Goal: Task Accomplishment & Management: Use online tool/utility

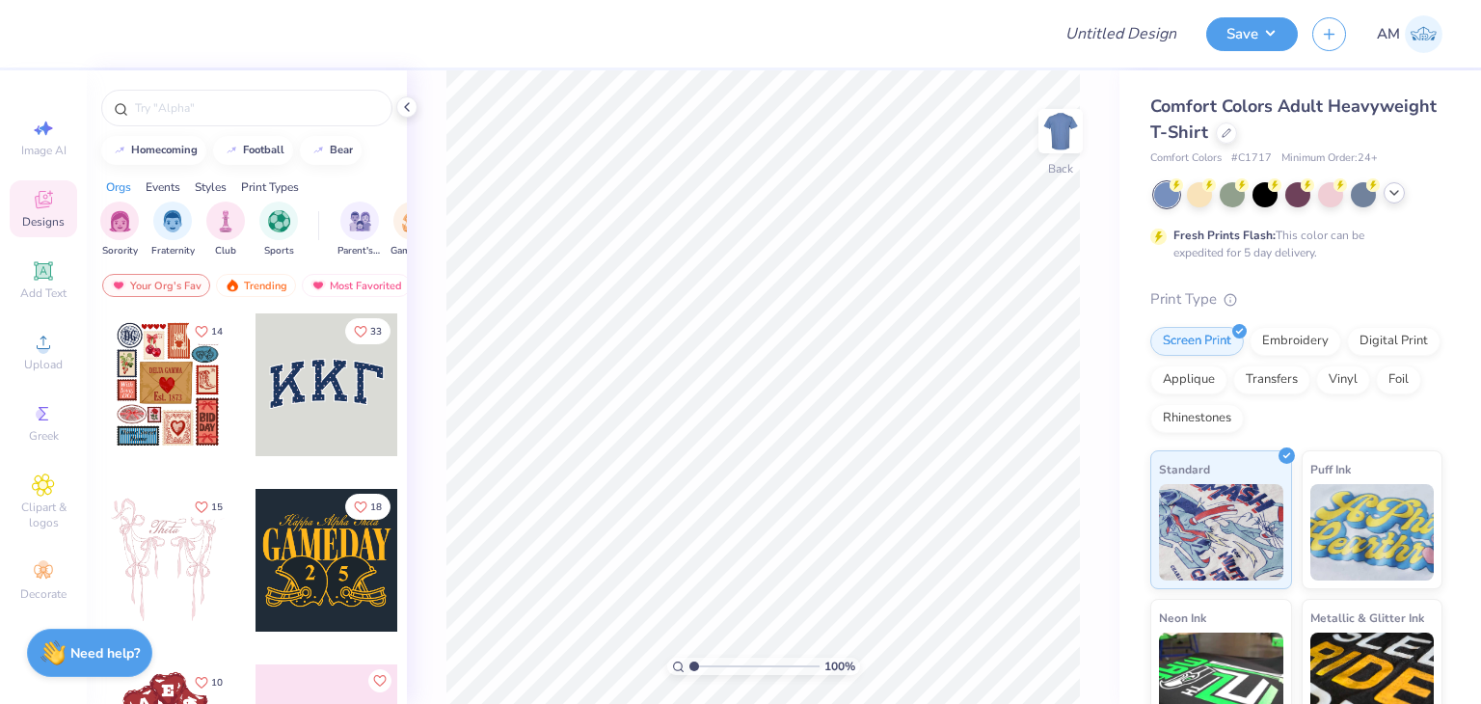
click at [1395, 201] on div at bounding box center [1393, 192] width 21 height 21
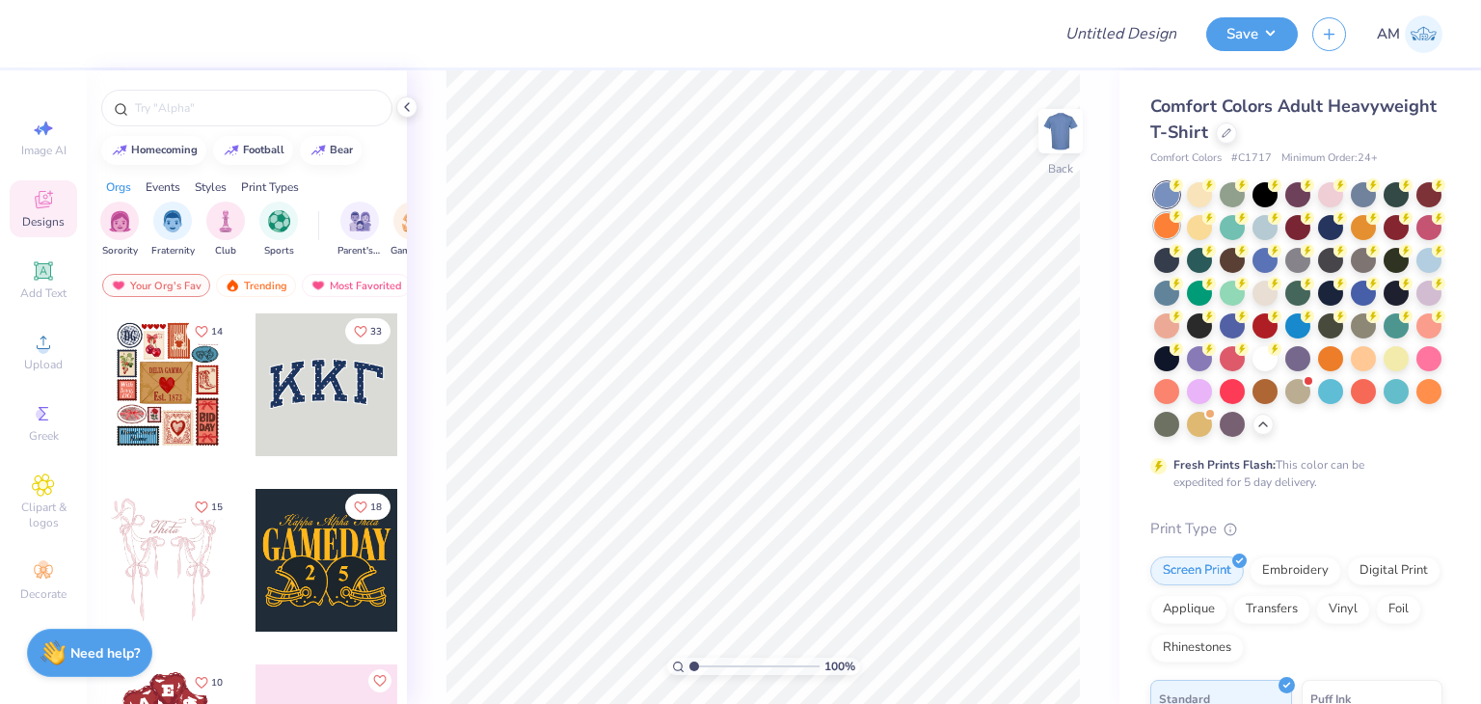
click at [1179, 232] on div at bounding box center [1166, 225] width 25 height 25
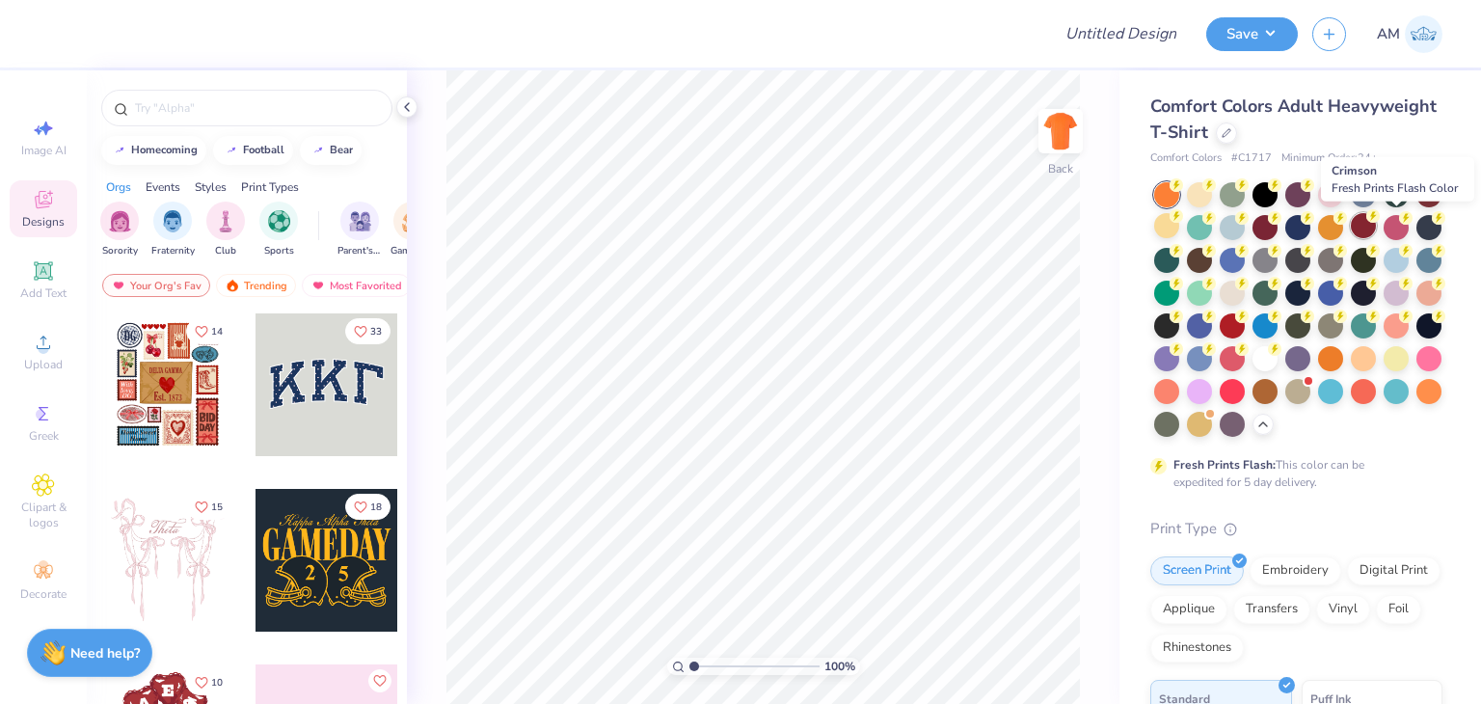
click at [1379, 220] on icon at bounding box center [1372, 215] width 13 height 13
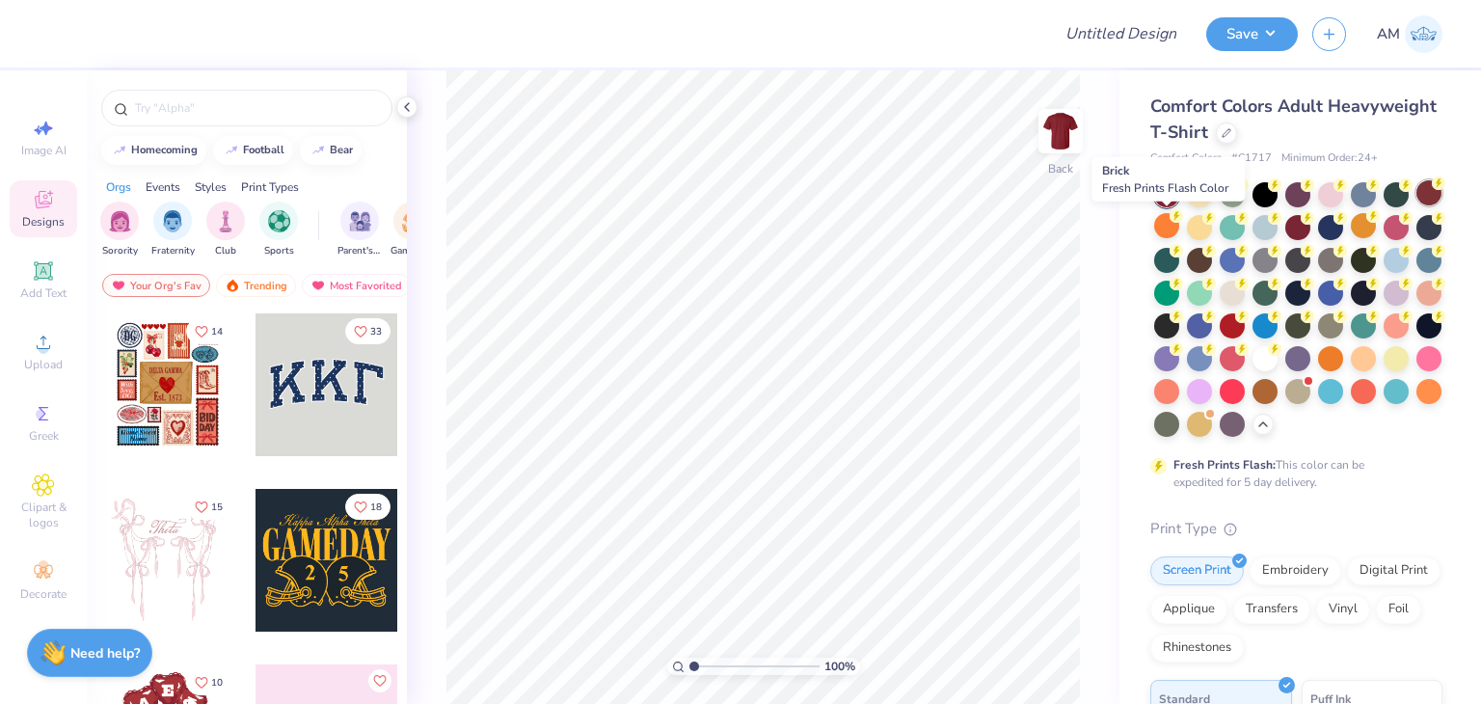
click at [1416, 205] on div at bounding box center [1428, 192] width 25 height 25
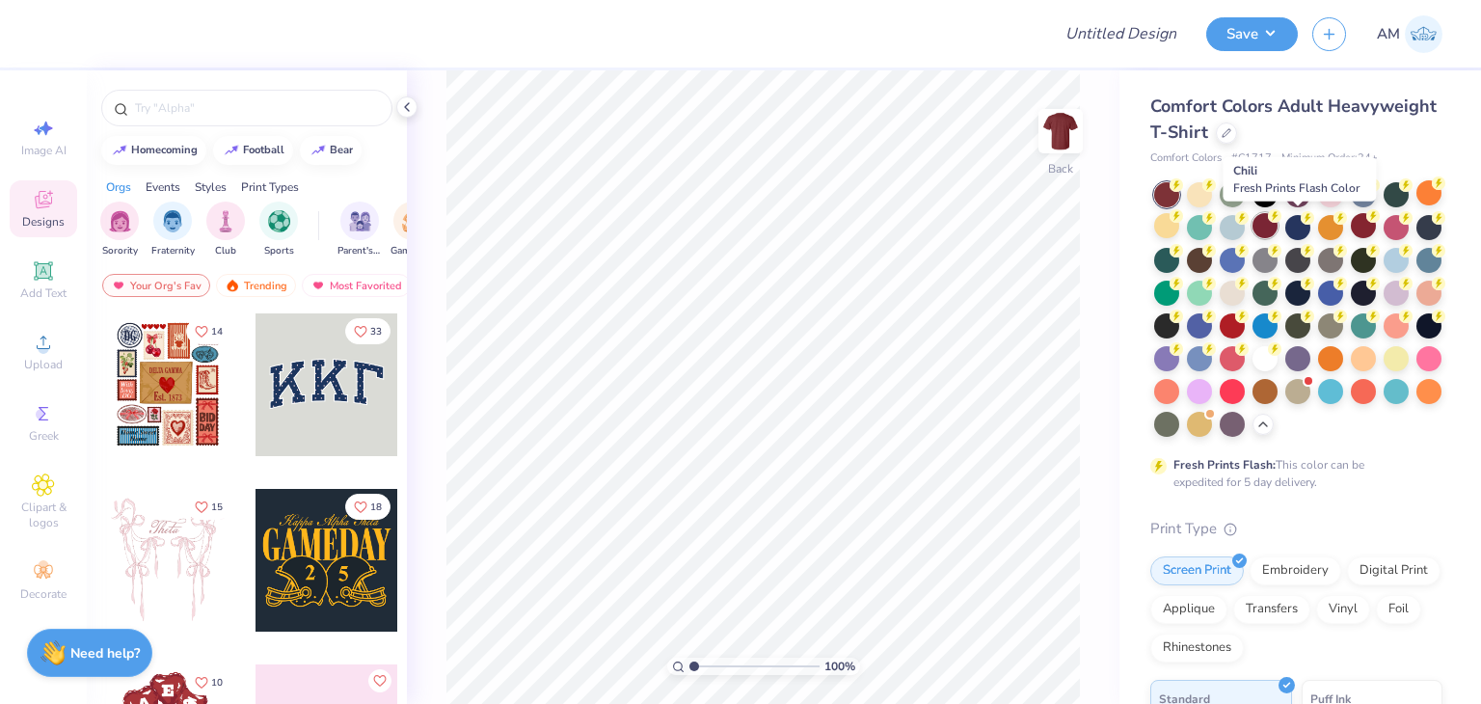
click at [1277, 225] on div at bounding box center [1264, 225] width 25 height 25
click at [1375, 227] on div at bounding box center [1362, 225] width 25 height 25
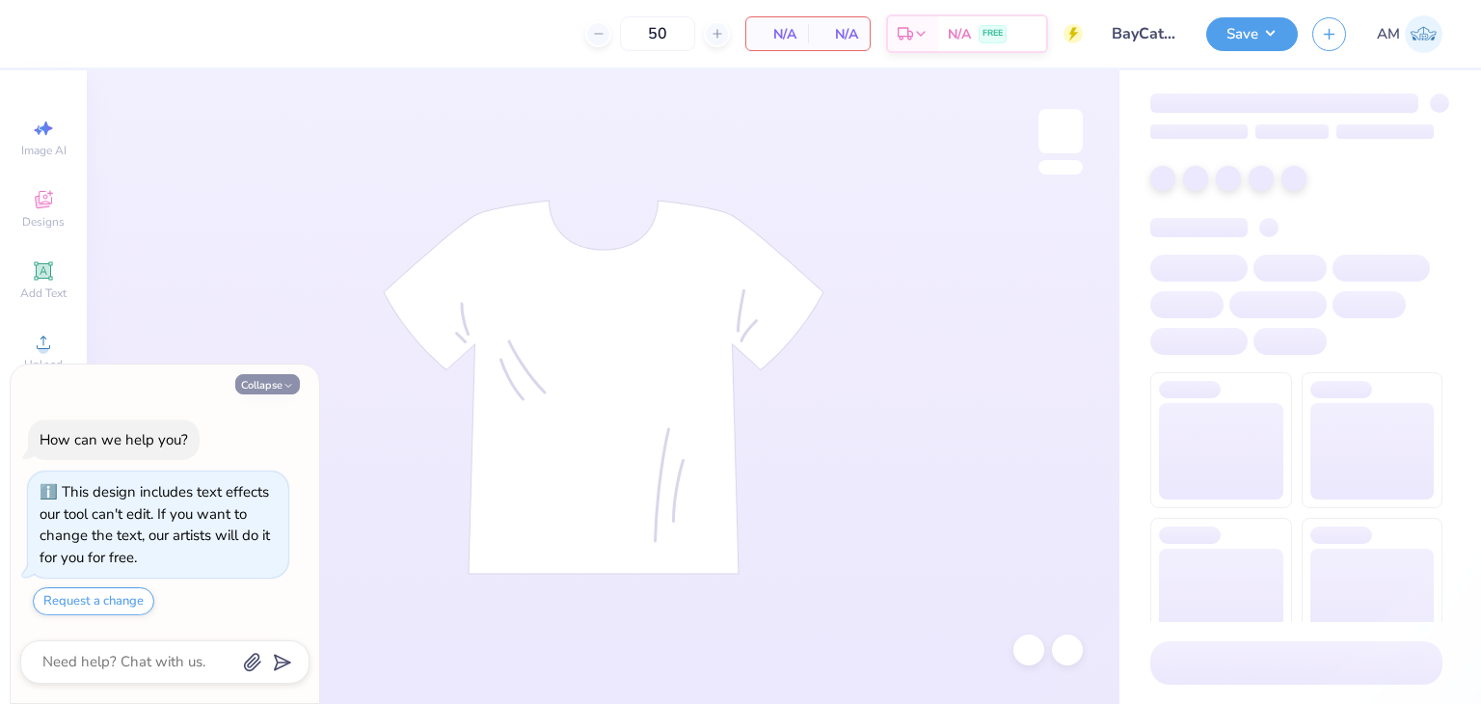
click at [282, 384] on icon "button" at bounding box center [288, 386] width 12 height 12
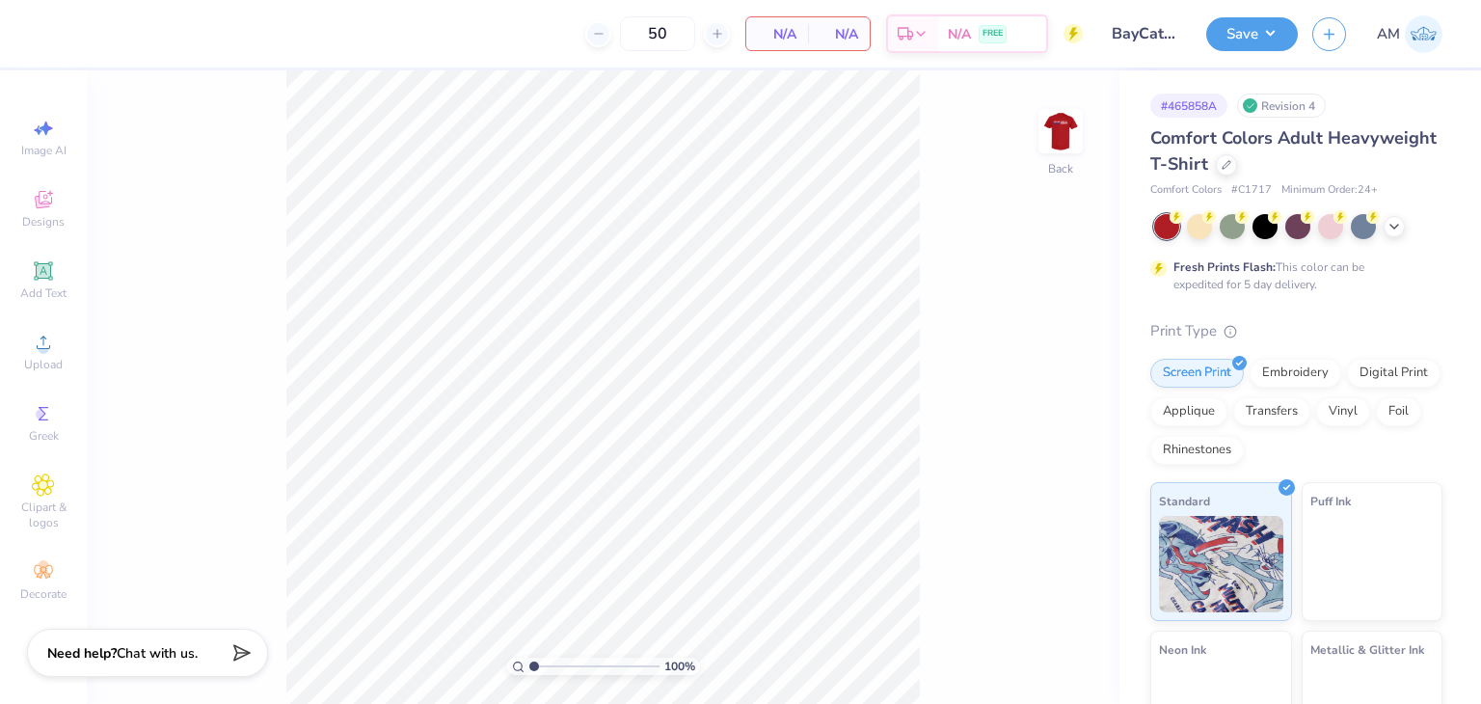
type textarea "x"
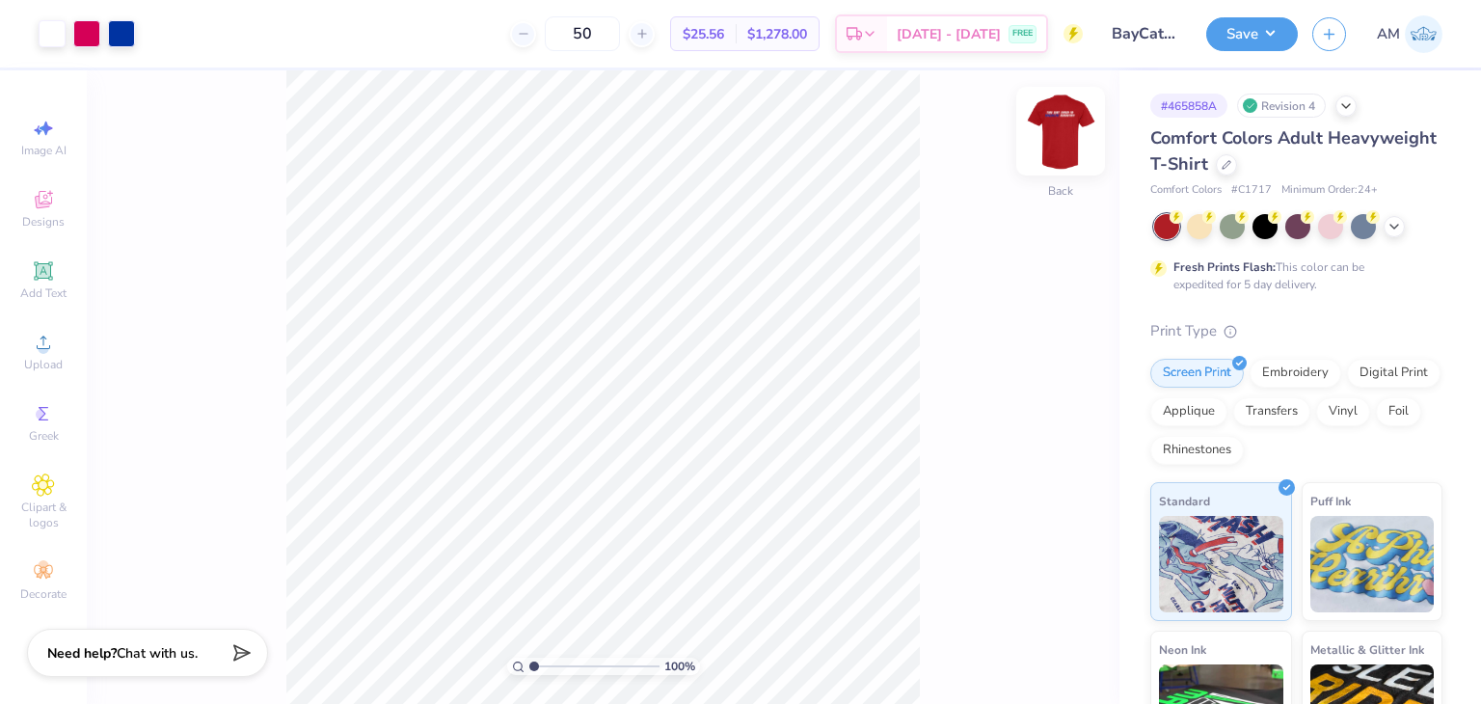
click at [1065, 132] on img at bounding box center [1060, 131] width 77 height 77
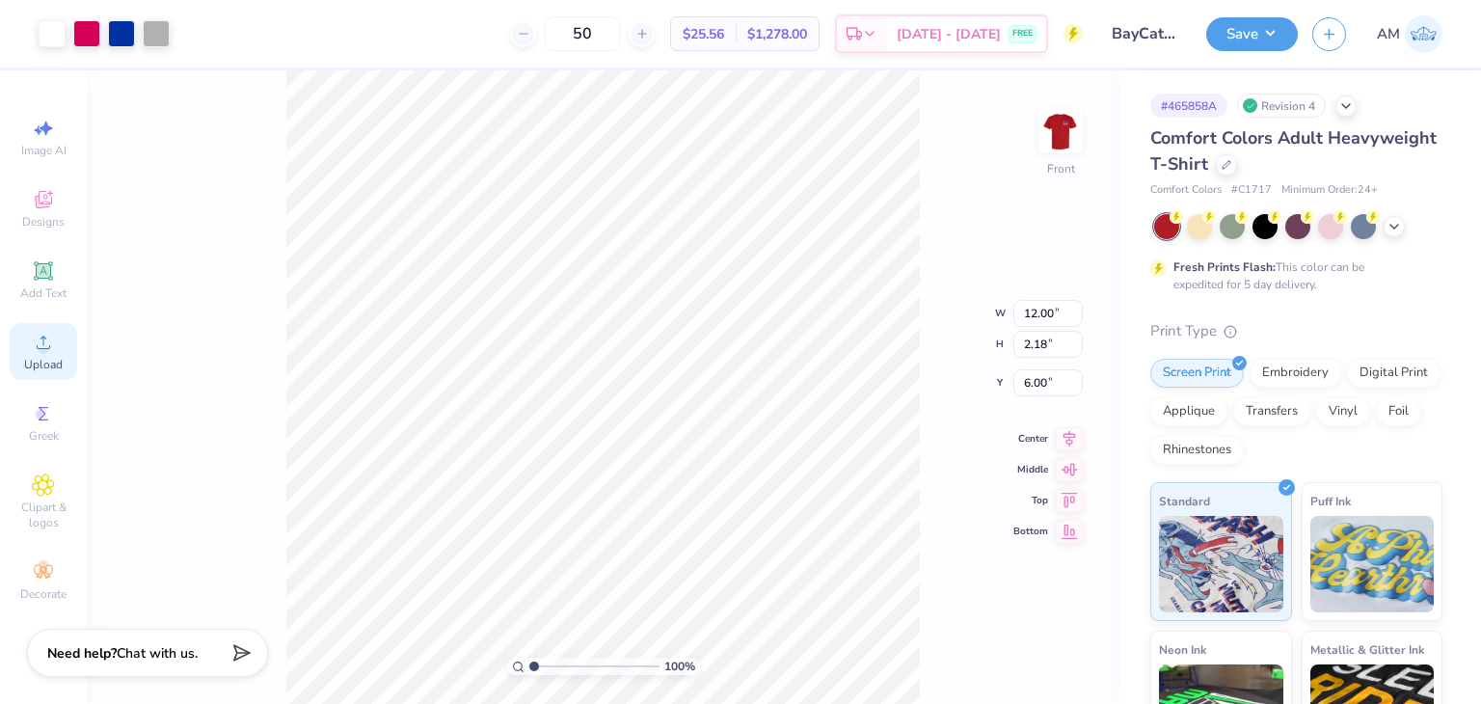
click at [53, 348] on icon at bounding box center [43, 342] width 23 height 23
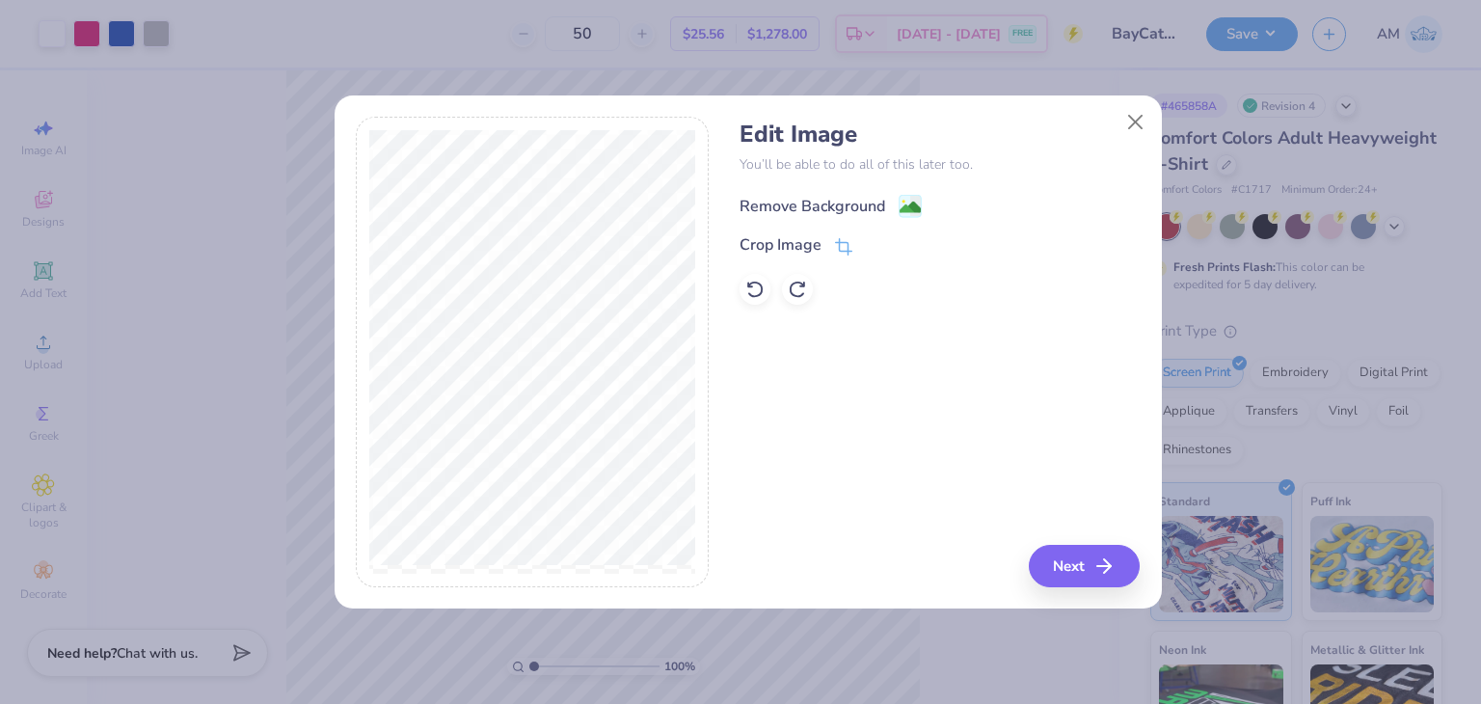
click at [794, 198] on div "Remove Background" at bounding box center [812, 206] width 146 height 23
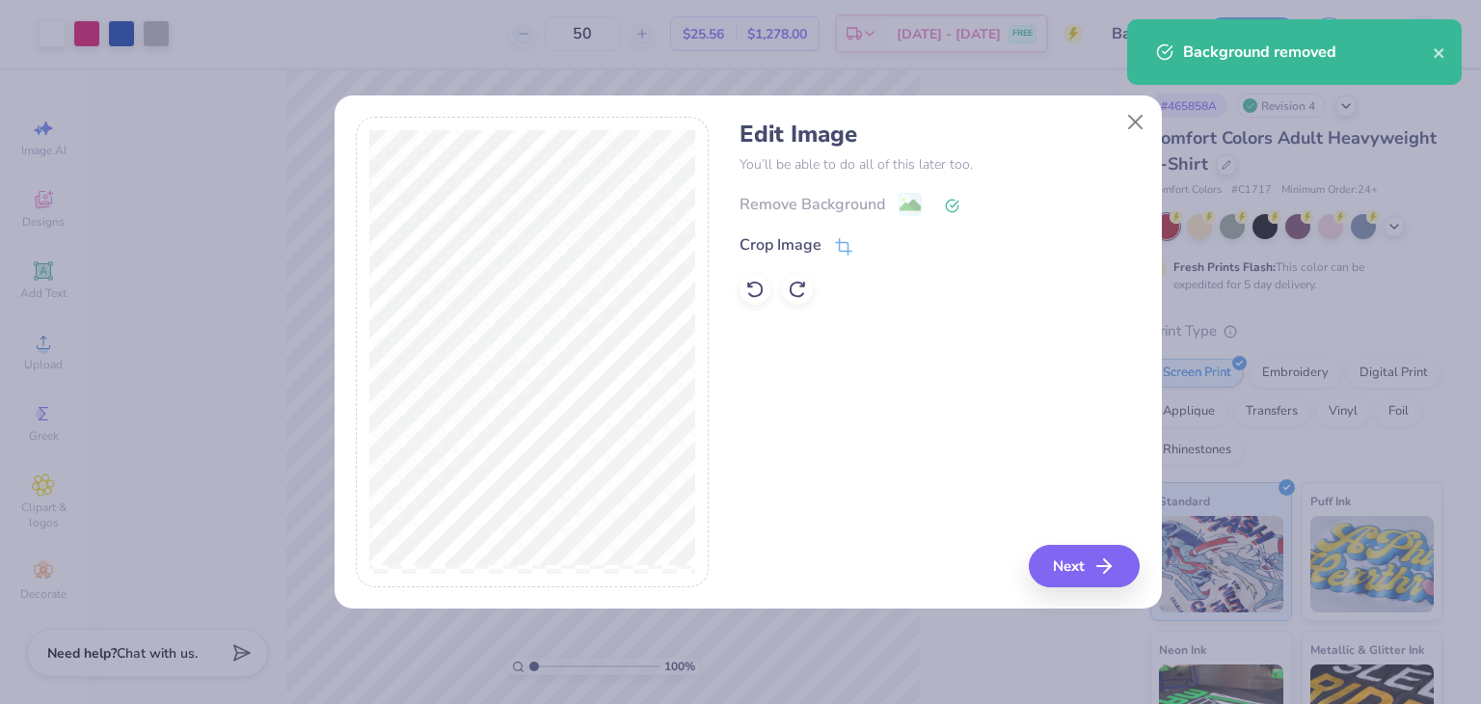
click at [1077, 589] on div "Edit Image You’ll be able to do all of this later too. Remove Background Crop I…" at bounding box center [747, 363] width 827 height 492
click at [1071, 581] on button "Next" at bounding box center [1086, 566] width 111 height 42
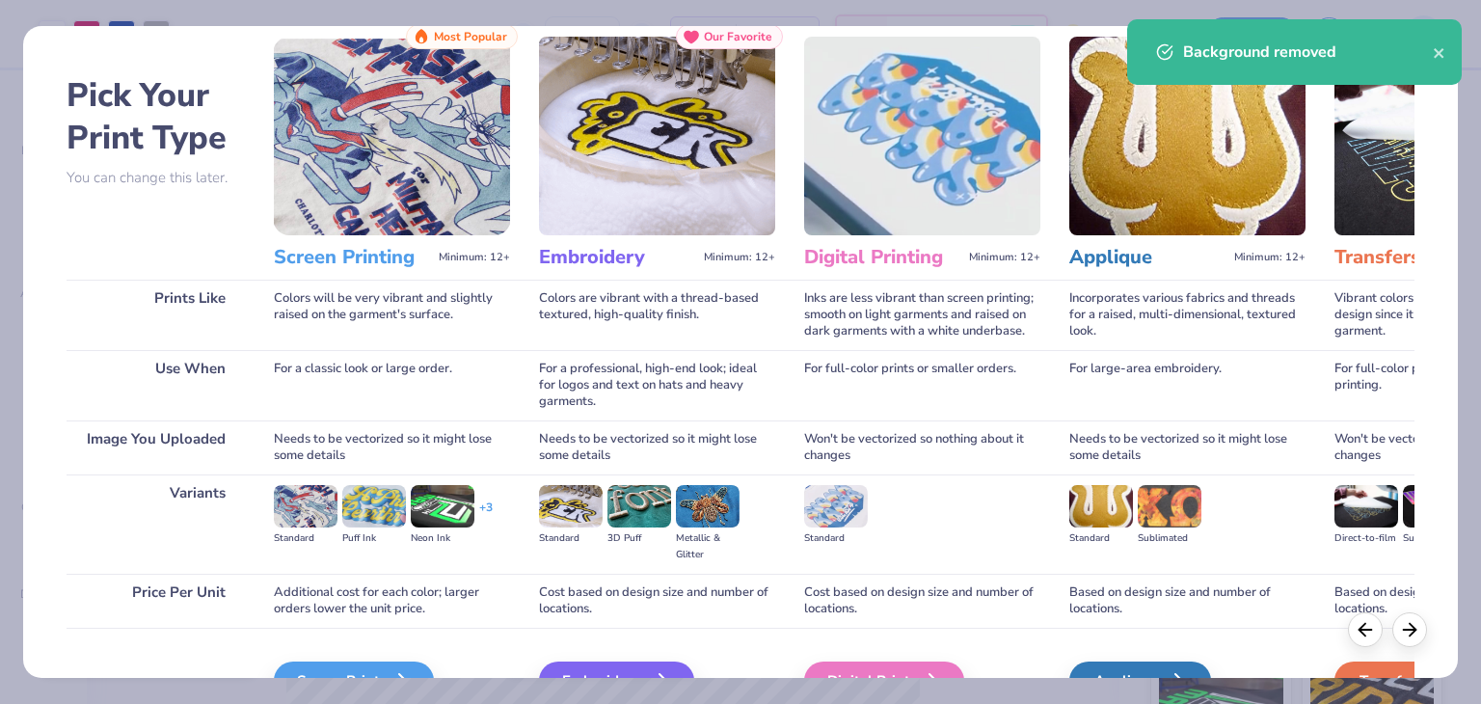
scroll to position [161, 0]
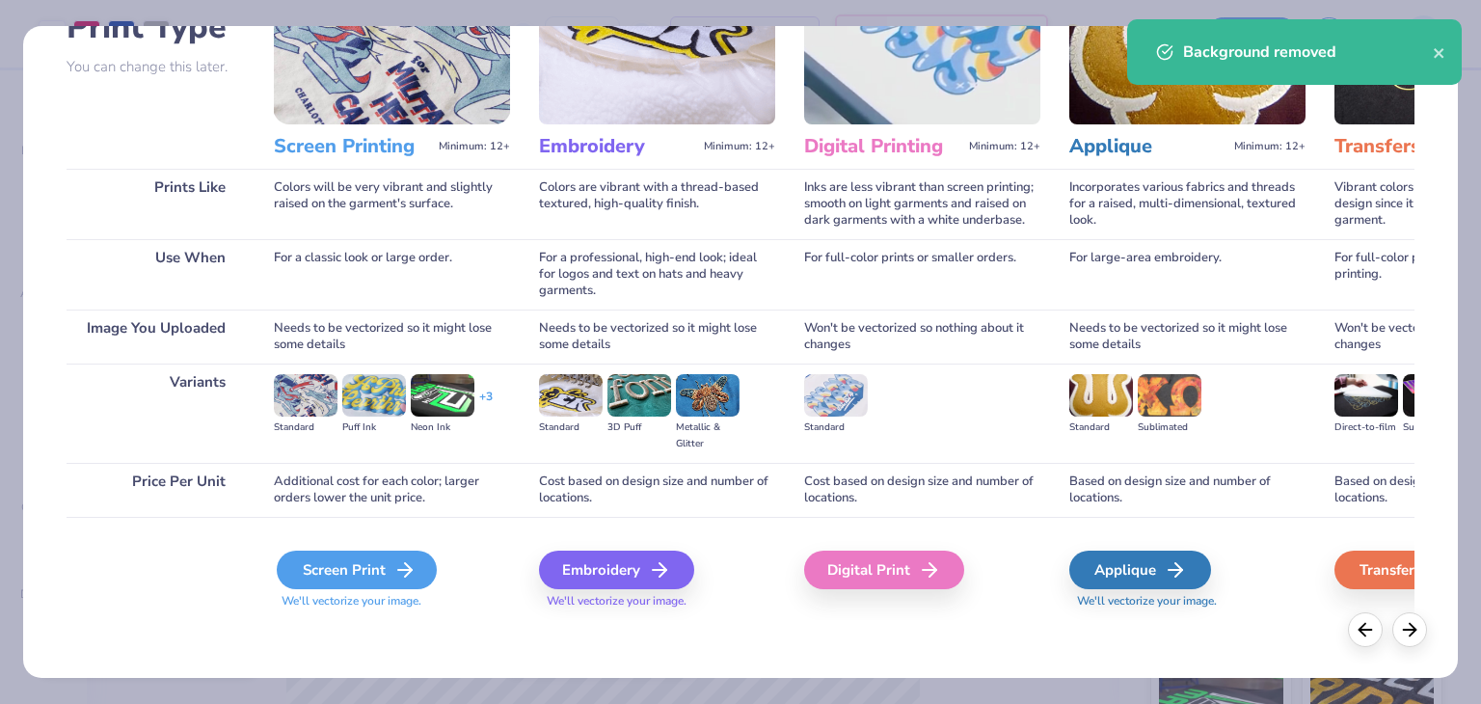
click at [374, 569] on div "Screen Print" at bounding box center [357, 569] width 160 height 39
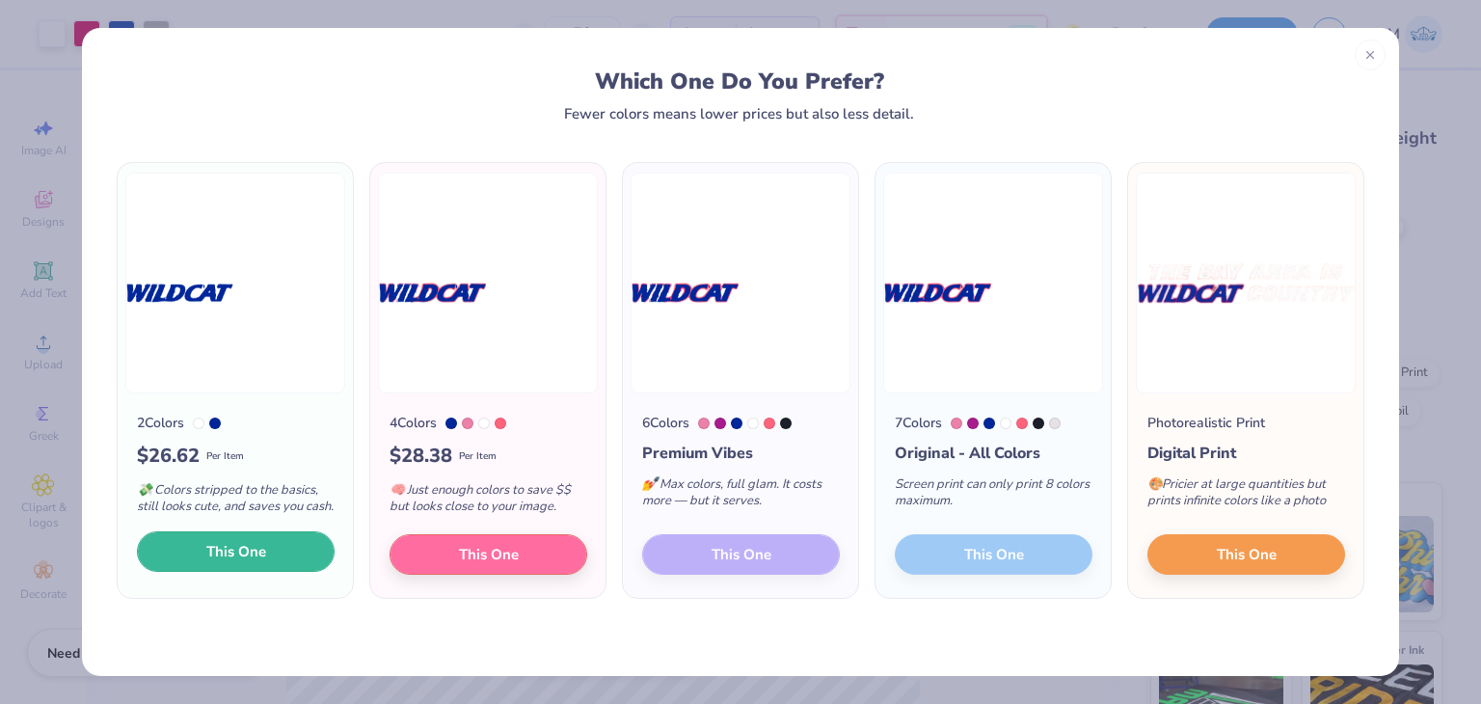
click at [311, 555] on button "This One" at bounding box center [236, 551] width 198 height 40
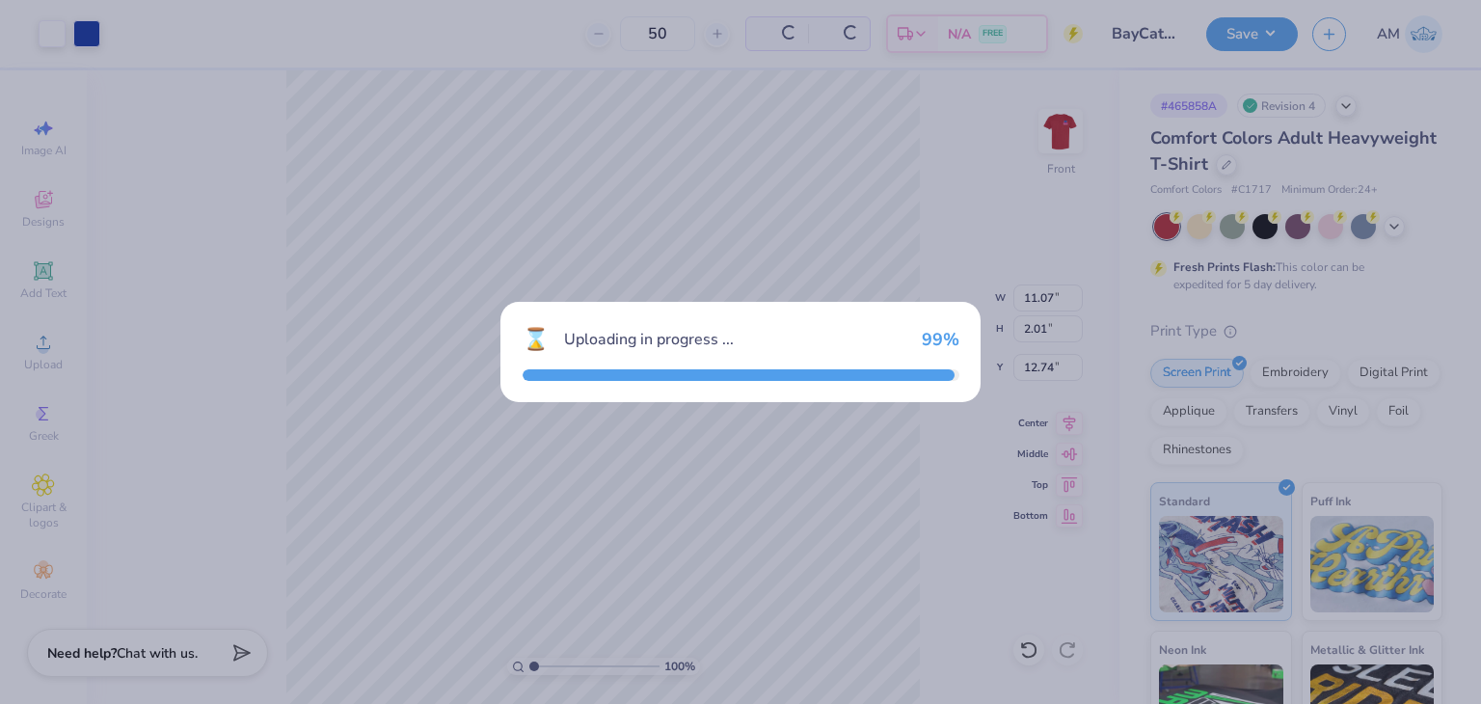
type input "11.07"
type input "2.01"
type input "12.74"
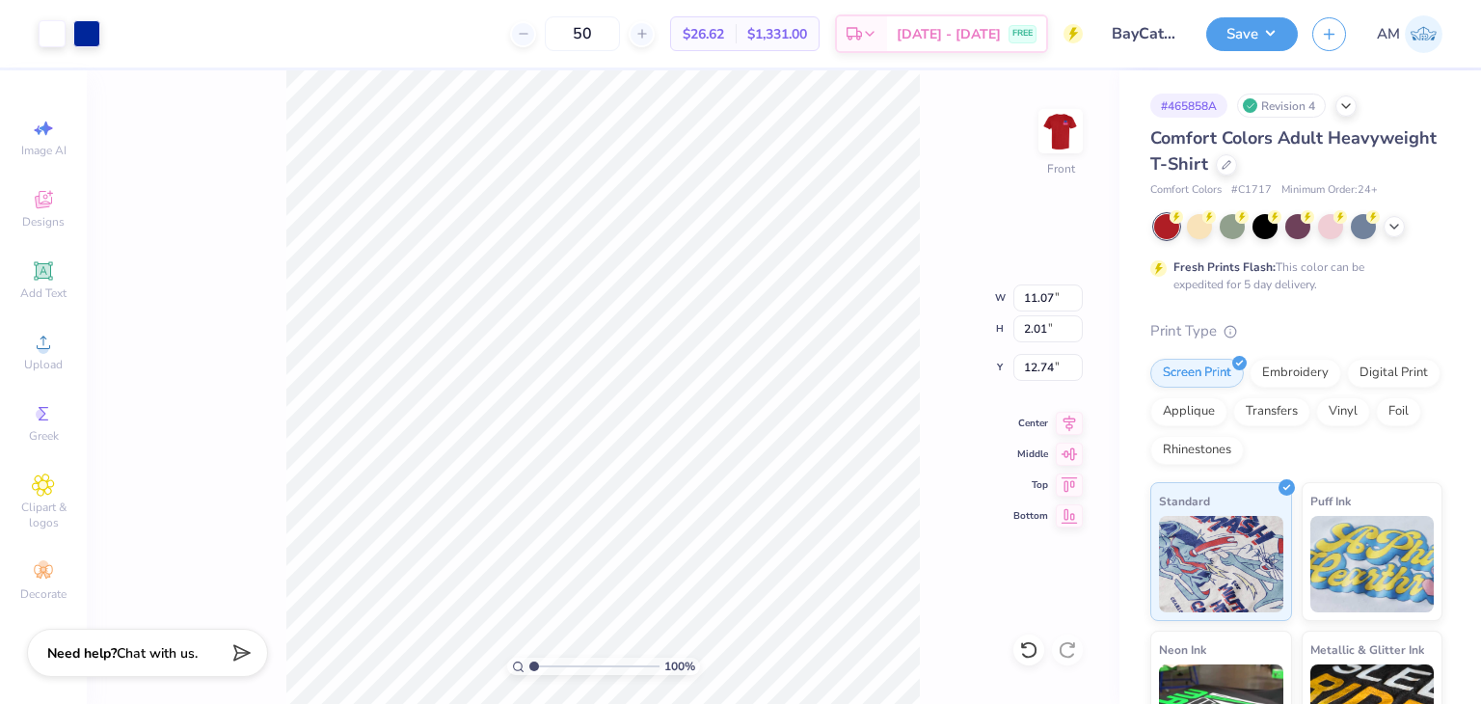
click at [667, 548] on div at bounding box center [740, 352] width 1481 height 704
click at [162, 37] on div at bounding box center [156, 31] width 27 height 27
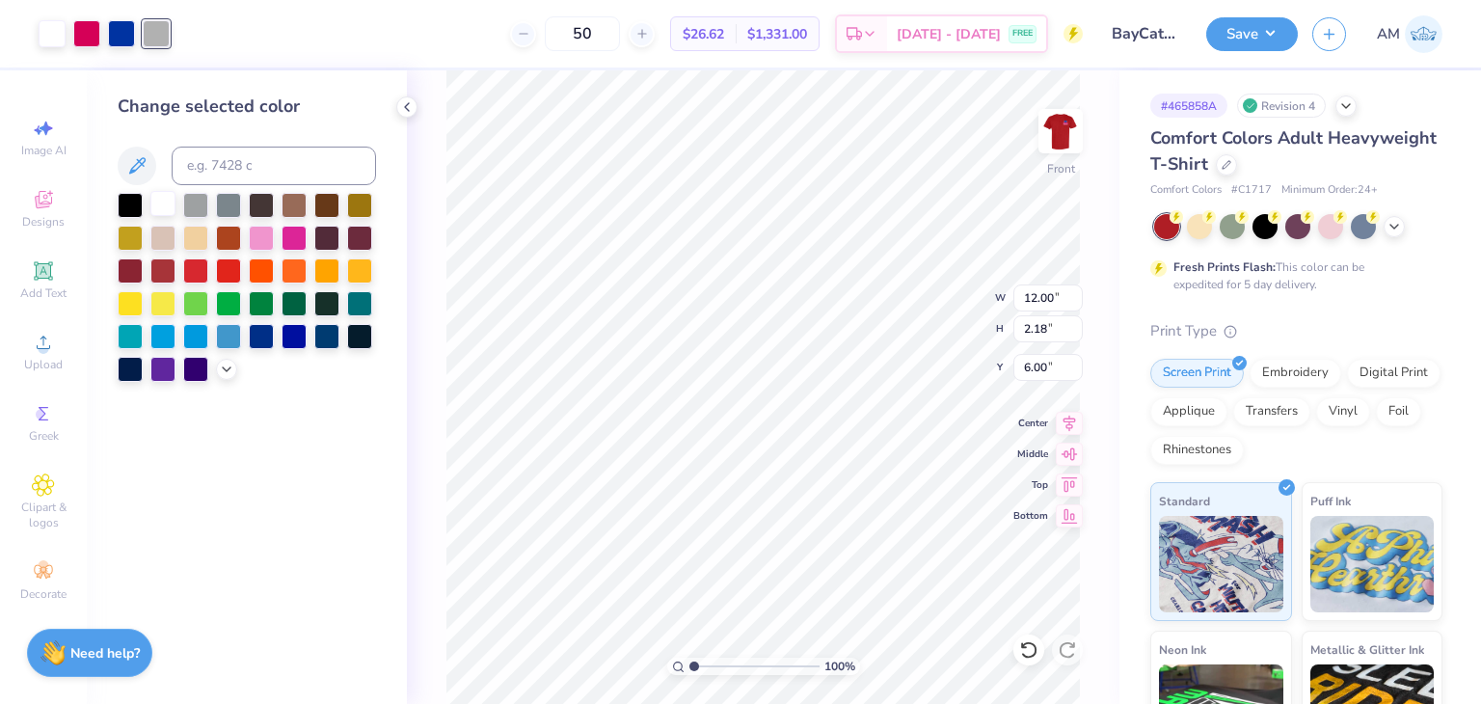
click at [168, 200] on div at bounding box center [162, 203] width 25 height 25
click at [76, 33] on div at bounding box center [86, 31] width 27 height 27
click at [166, 190] on div "Change selected color" at bounding box center [247, 237] width 258 height 288
click at [163, 200] on div at bounding box center [162, 203] width 25 height 25
click at [89, 37] on div at bounding box center [86, 31] width 27 height 27
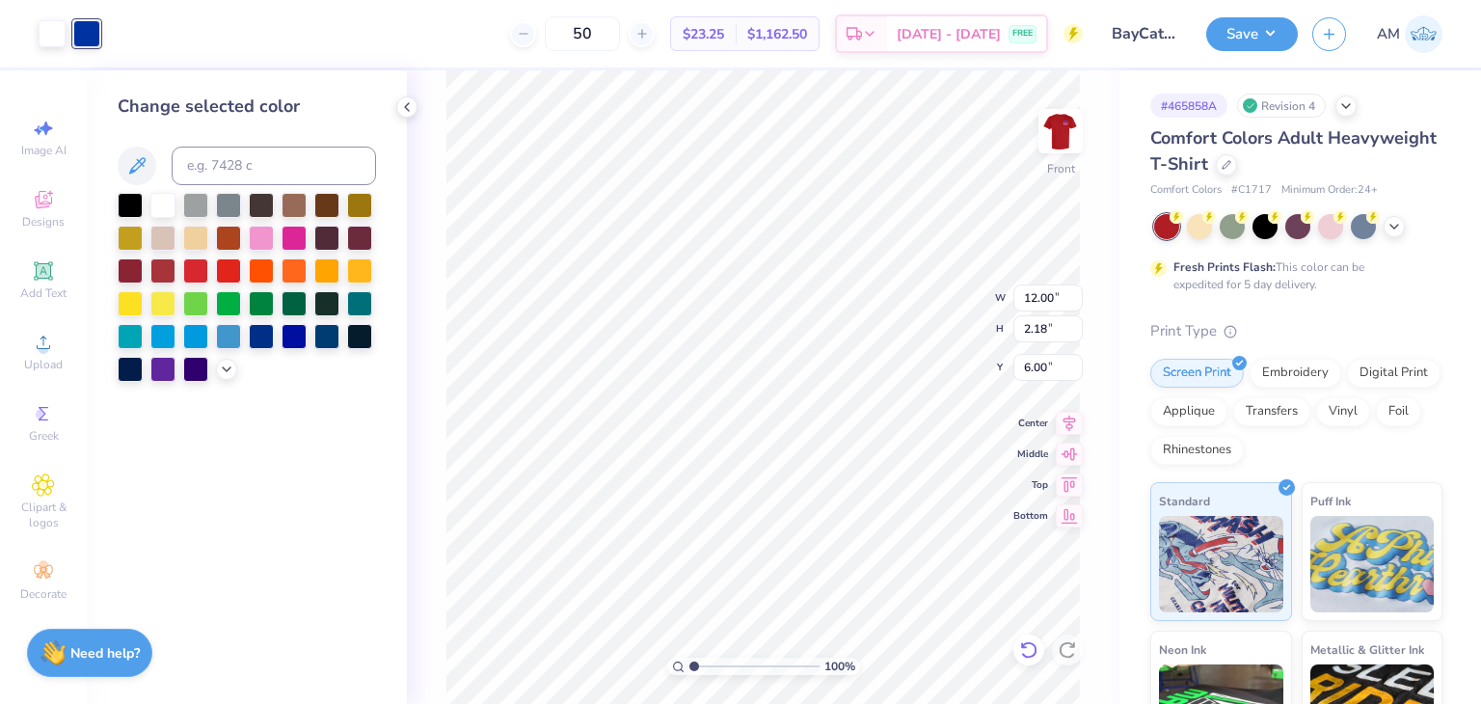
click at [1029, 646] on icon at bounding box center [1028, 649] width 19 height 19
click at [85, 38] on div at bounding box center [86, 31] width 27 height 27
click at [213, 174] on input at bounding box center [274, 166] width 204 height 39
type input "286"
click at [412, 114] on icon at bounding box center [406, 106] width 15 height 15
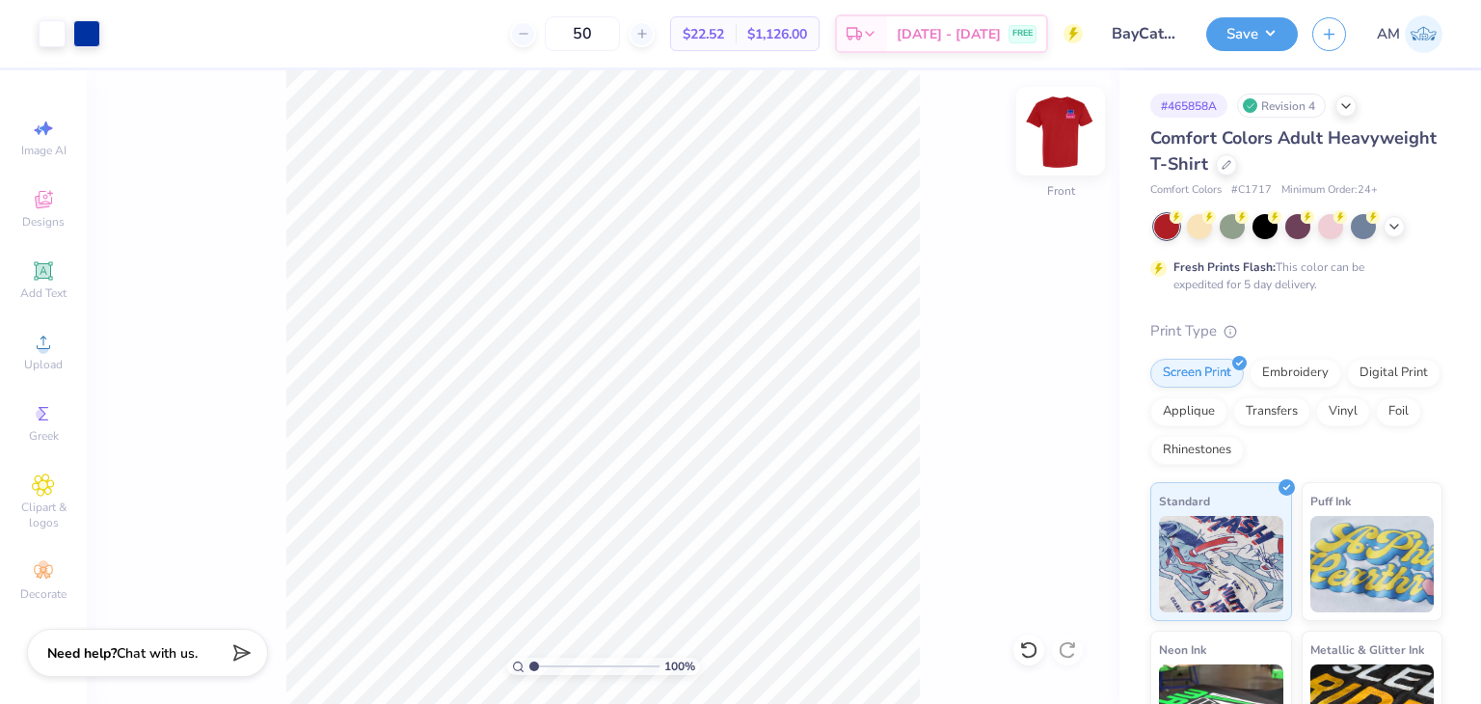
click at [1056, 144] on img at bounding box center [1060, 131] width 77 height 77
click at [1056, 144] on img at bounding box center [1060, 131] width 39 height 39
click at [60, 36] on div at bounding box center [52, 31] width 27 height 27
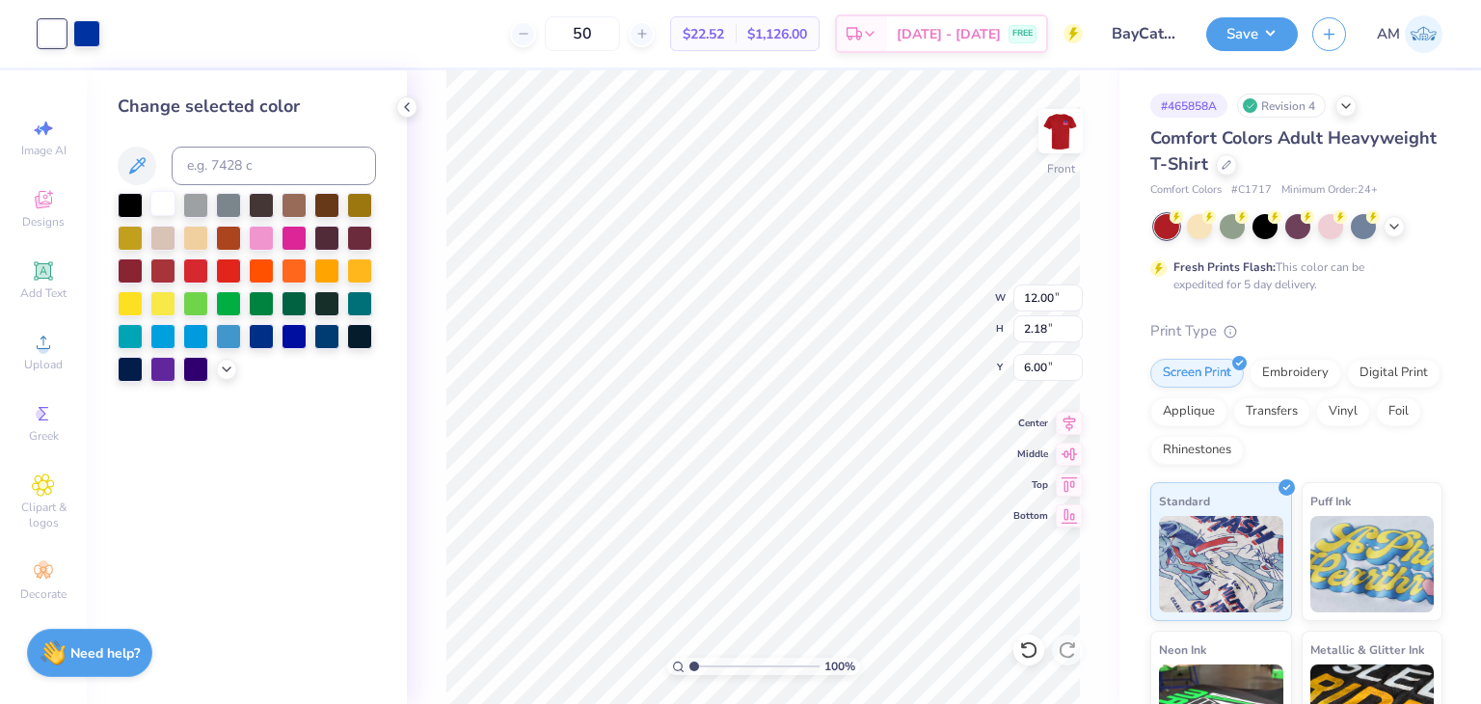
click at [157, 204] on div at bounding box center [162, 203] width 25 height 25
click at [156, 204] on div at bounding box center [162, 203] width 25 height 25
click at [133, 207] on div at bounding box center [130, 203] width 25 height 25
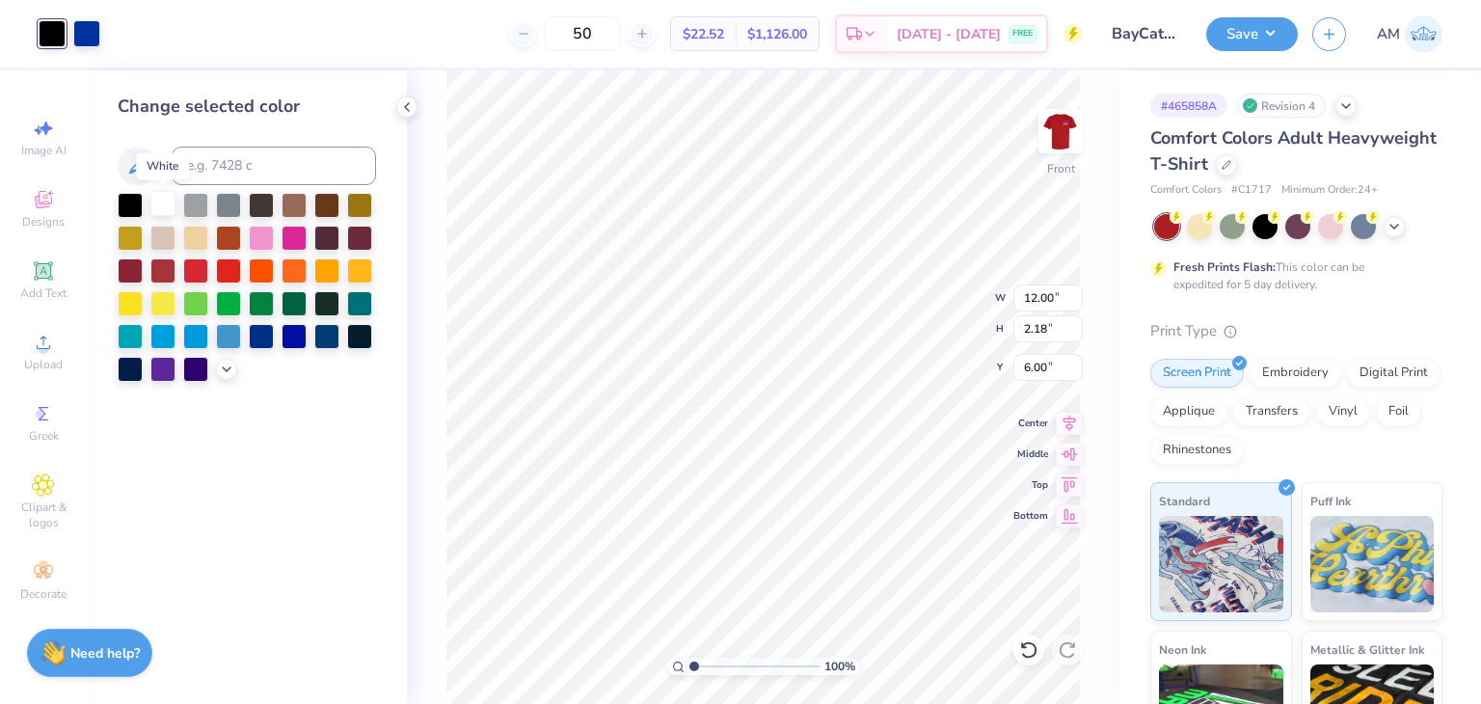
click at [160, 198] on div at bounding box center [162, 203] width 25 height 25
click at [409, 107] on icon at bounding box center [406, 106] width 15 height 15
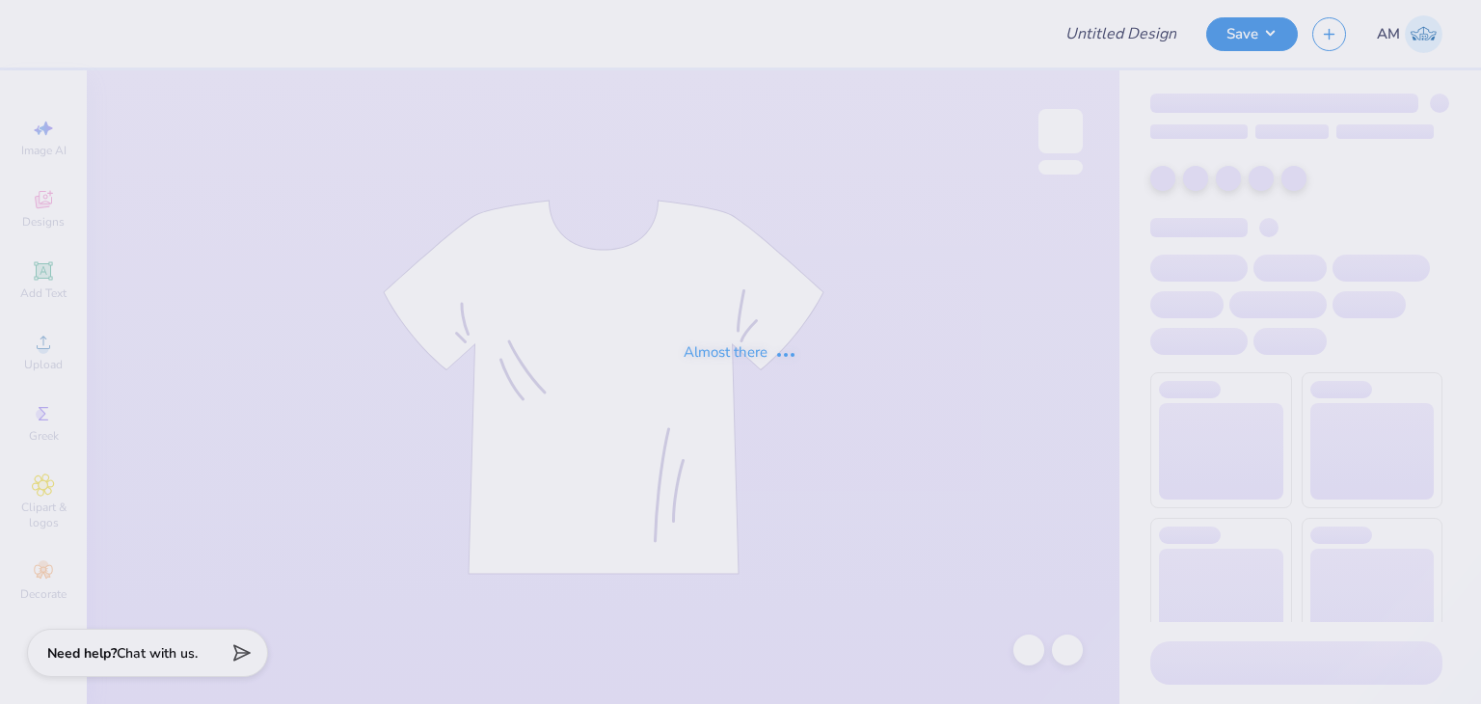
type input "BayCats Alumni Association : [PERSON_NAME]"
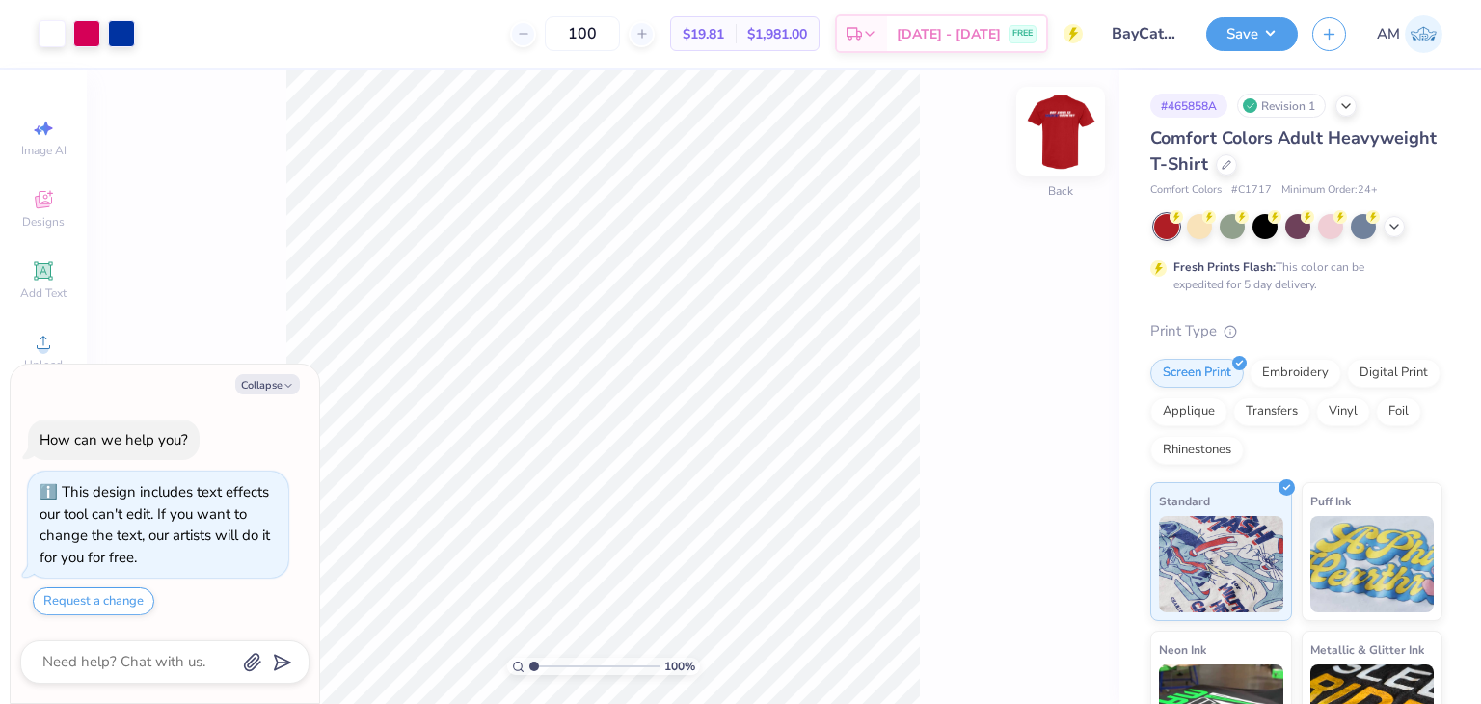
click at [1064, 124] on img at bounding box center [1060, 131] width 77 height 77
click at [277, 380] on button "Collapse" at bounding box center [267, 384] width 65 height 20
type textarea "x"
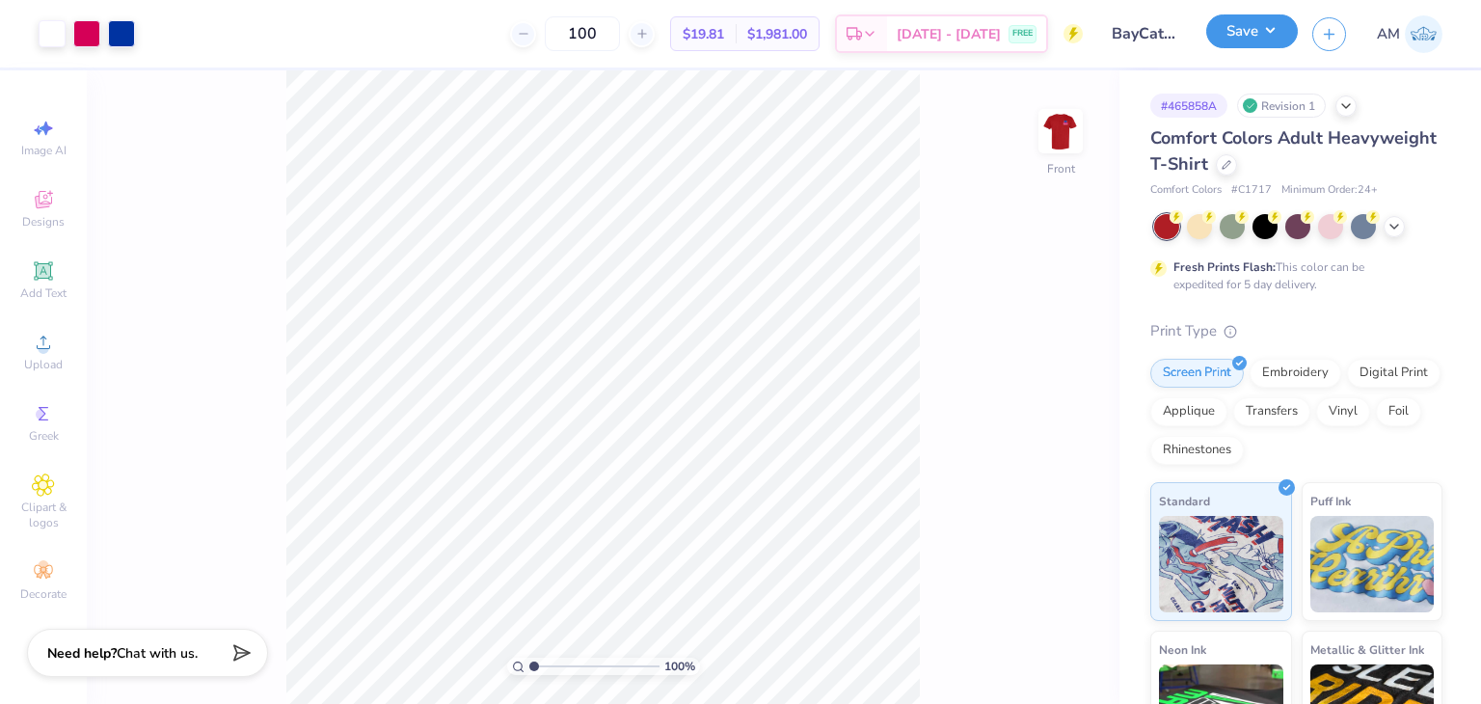
click at [1239, 47] on div "Save" at bounding box center [1252, 34] width 92 height 34
click at [1244, 40] on button "Save" at bounding box center [1252, 31] width 92 height 34
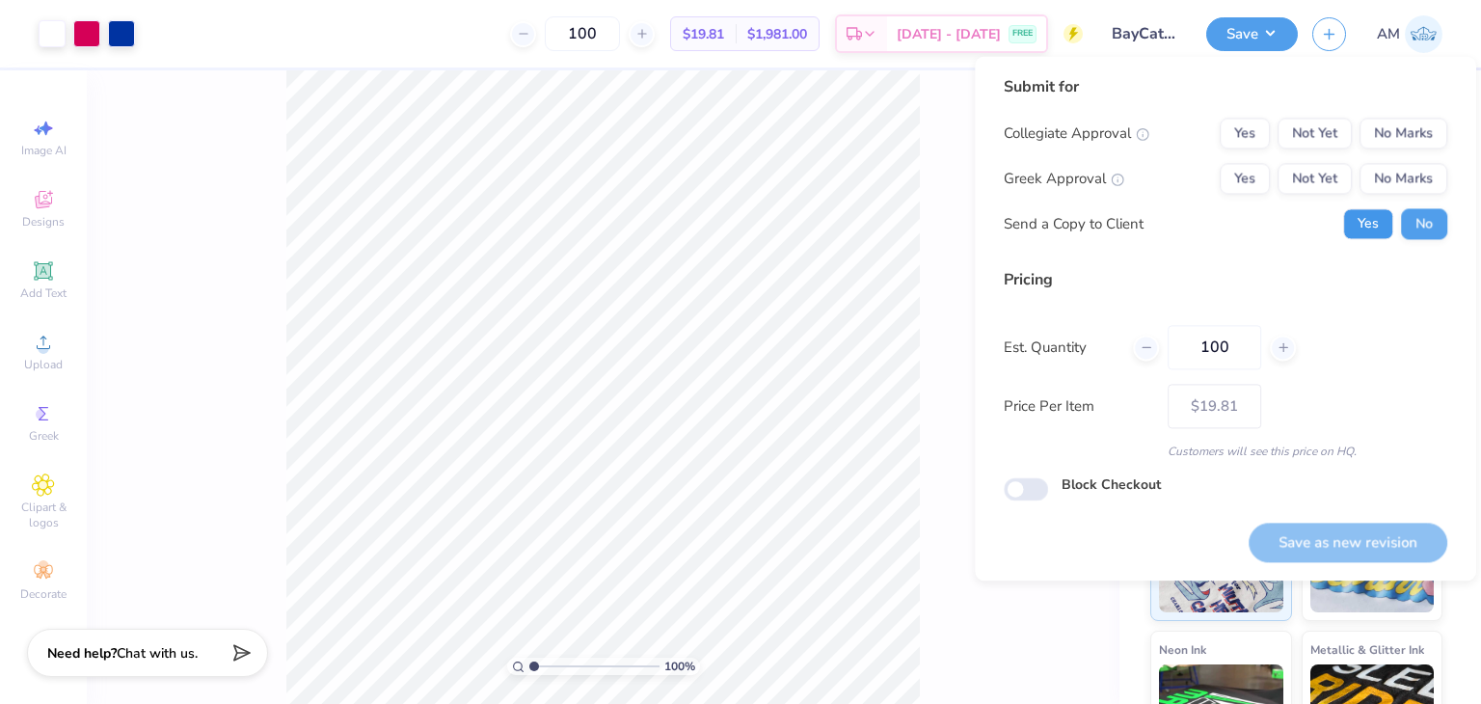
click at [1370, 209] on button "Yes" at bounding box center [1368, 223] width 50 height 31
click at [1385, 185] on button "No Marks" at bounding box center [1403, 178] width 88 height 31
click at [1388, 136] on button "No Marks" at bounding box center [1403, 133] width 88 height 31
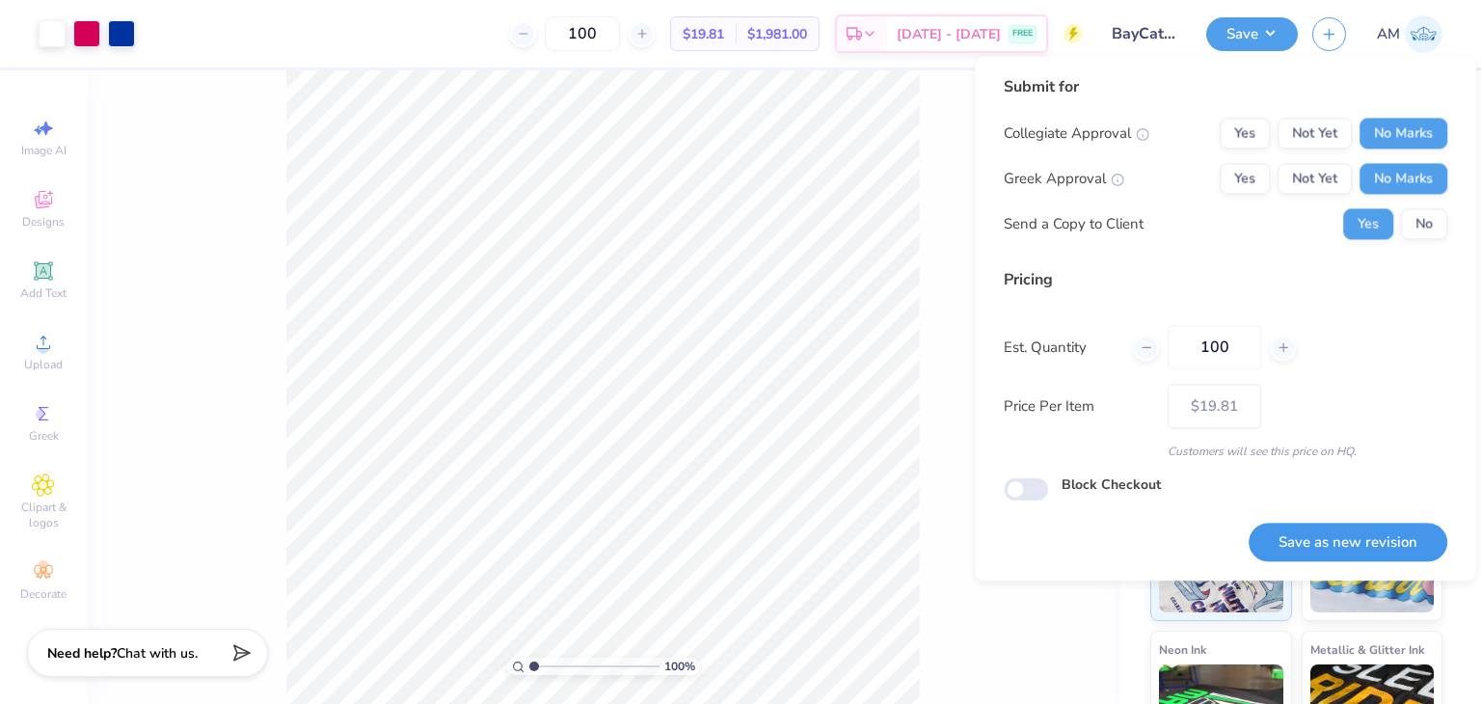
click at [1408, 525] on button "Save as new revision" at bounding box center [1347, 542] width 199 height 40
type input "$19.81"
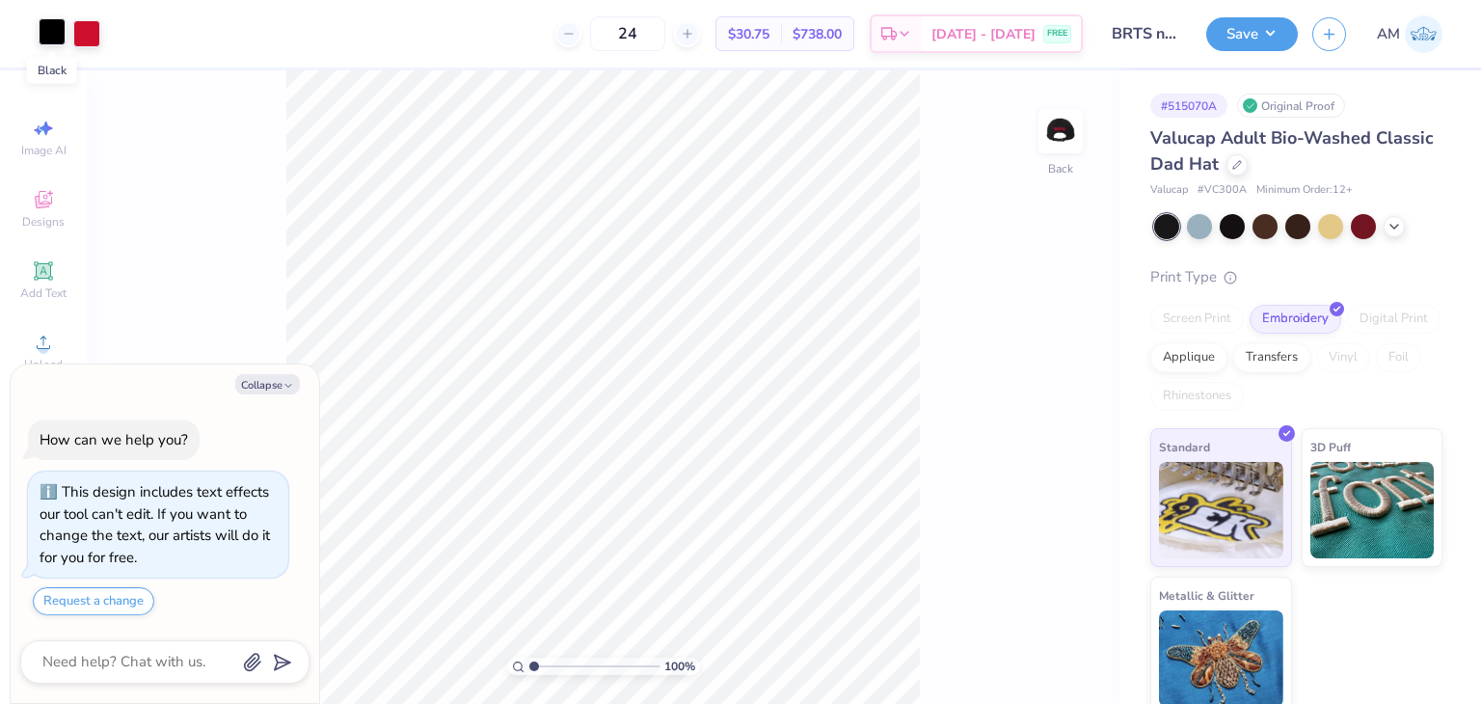
click at [56, 28] on div at bounding box center [52, 31] width 27 height 27
type textarea "x"
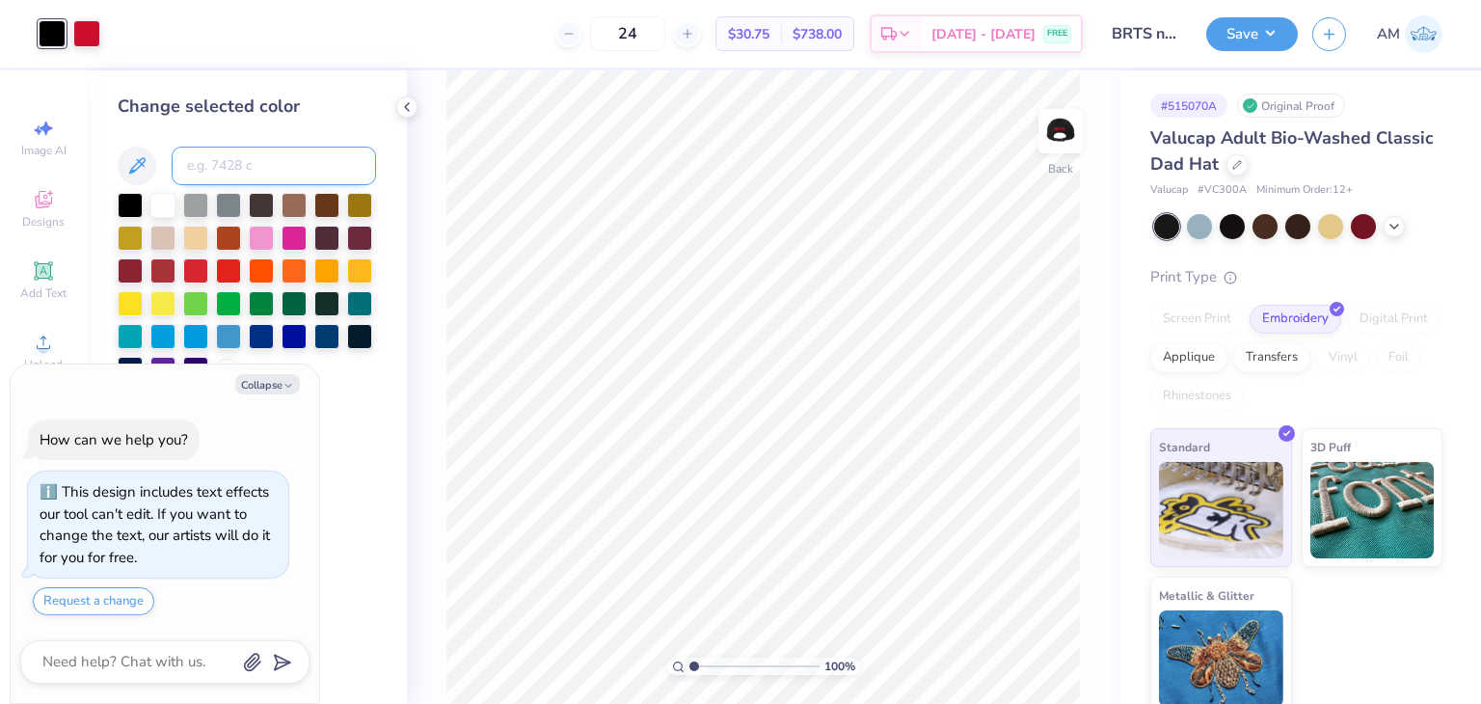
click at [206, 172] on input at bounding box center [274, 166] width 204 height 39
type input "186"
type textarea "x"
click at [78, 39] on div "Art colors 24 $30.75 Per Item $738.00 Total Est. Delivery [DATE] - [DATE] FREE …" at bounding box center [740, 33] width 1481 height 67
click at [1029, 650] on icon at bounding box center [1028, 649] width 19 height 19
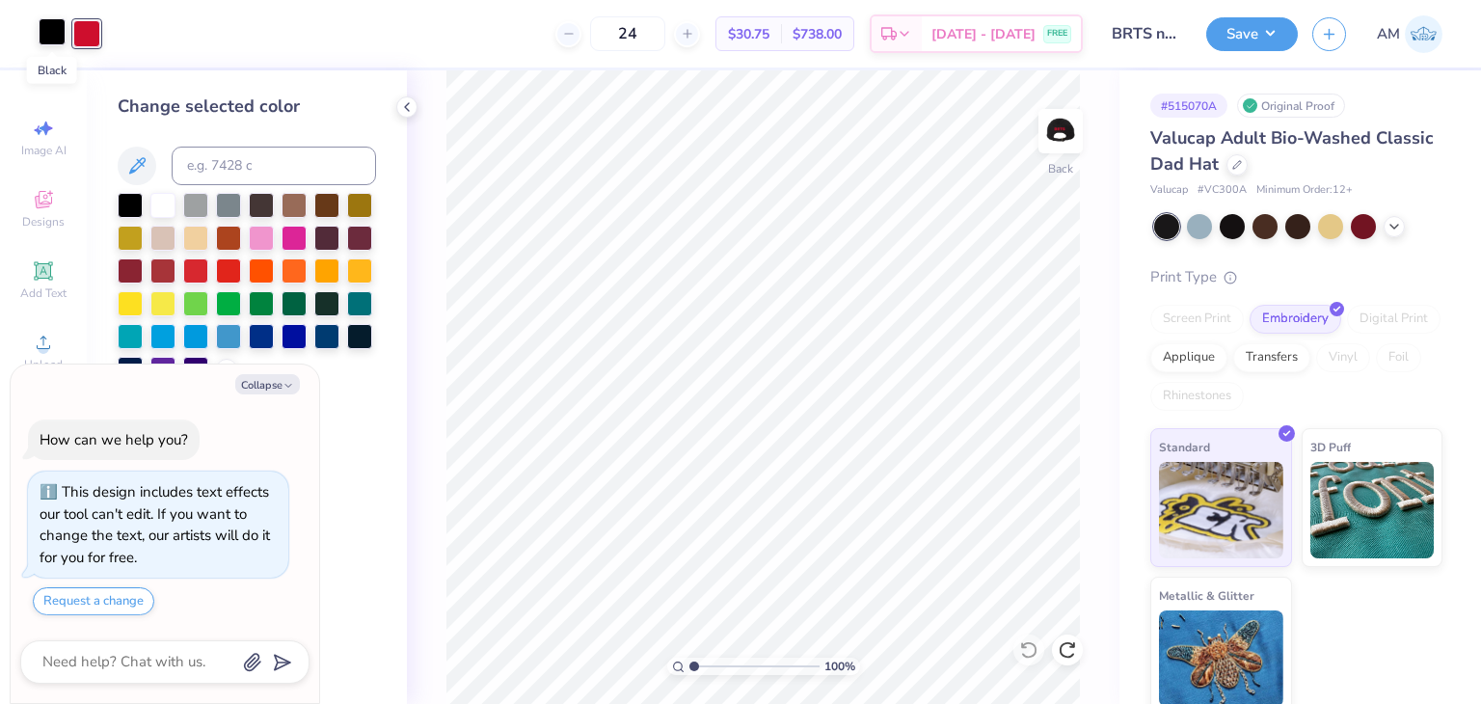
click at [54, 35] on div at bounding box center [52, 31] width 27 height 27
click at [259, 197] on div at bounding box center [261, 203] width 25 height 25
click at [325, 201] on div at bounding box center [326, 203] width 25 height 25
click at [285, 266] on div at bounding box center [293, 268] width 25 height 25
click at [78, 24] on div at bounding box center [86, 31] width 27 height 27
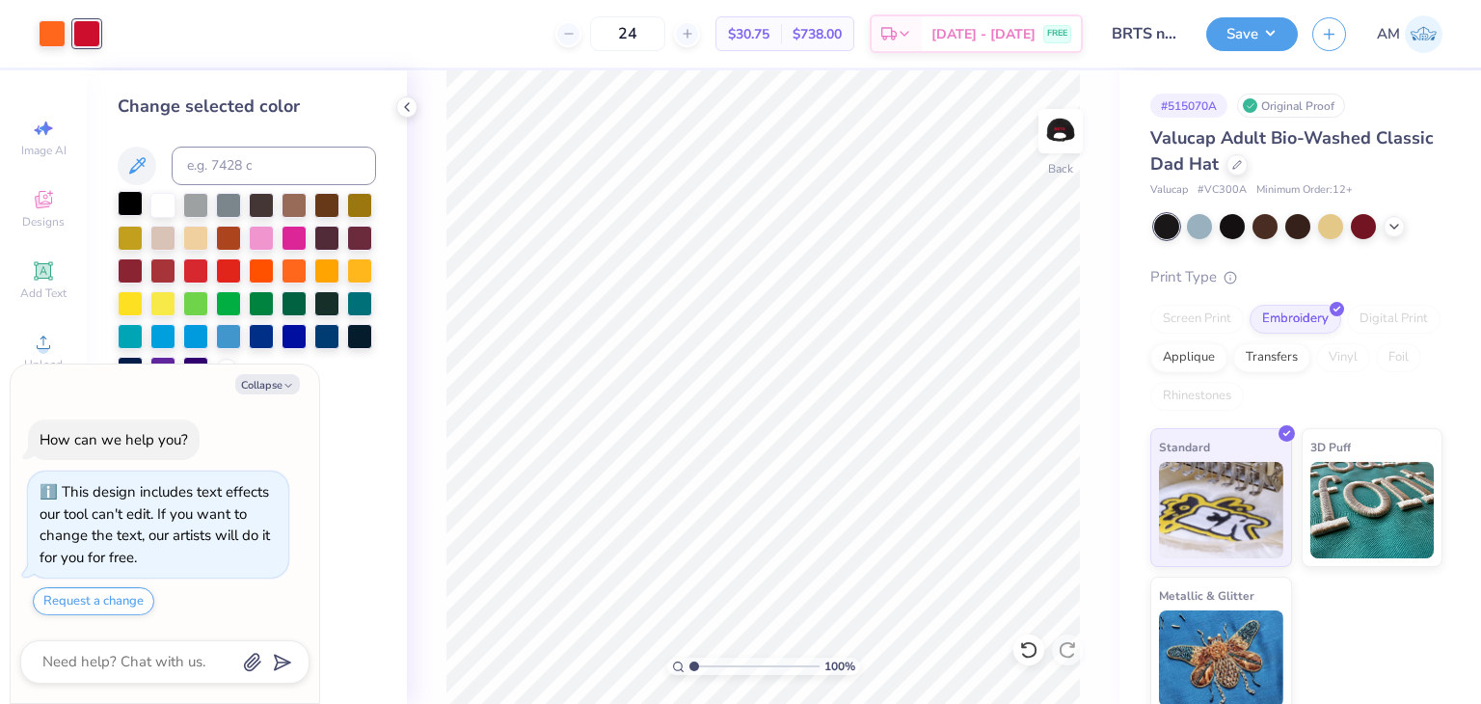
click at [125, 194] on div at bounding box center [130, 203] width 25 height 25
click at [82, 32] on div at bounding box center [86, 33] width 27 height 27
click at [161, 200] on div at bounding box center [162, 203] width 25 height 25
click at [129, 200] on div at bounding box center [130, 203] width 25 height 25
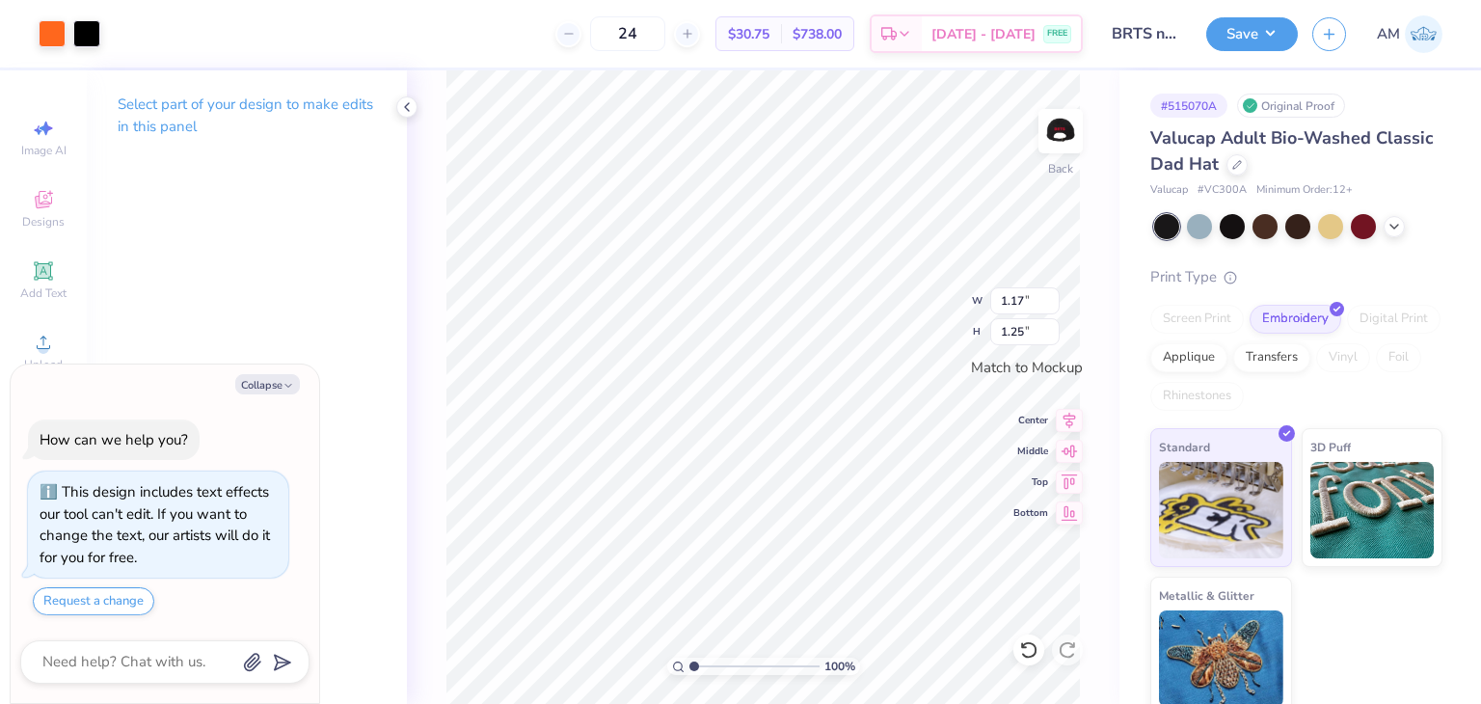
type textarea "x"
type input "1.63"
type input "1.75"
click at [402, 106] on icon at bounding box center [406, 106] width 15 height 15
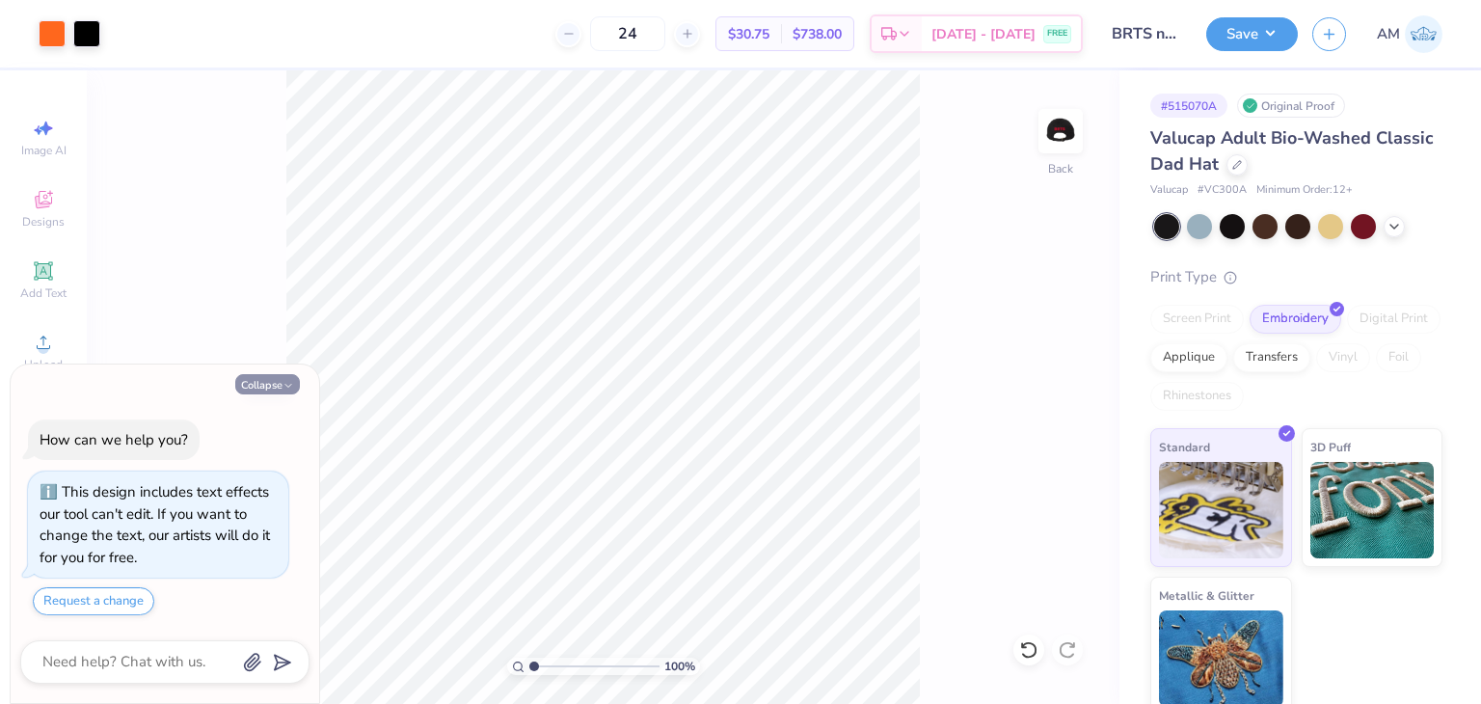
click at [287, 383] on icon "button" at bounding box center [288, 386] width 12 height 12
type textarea "x"
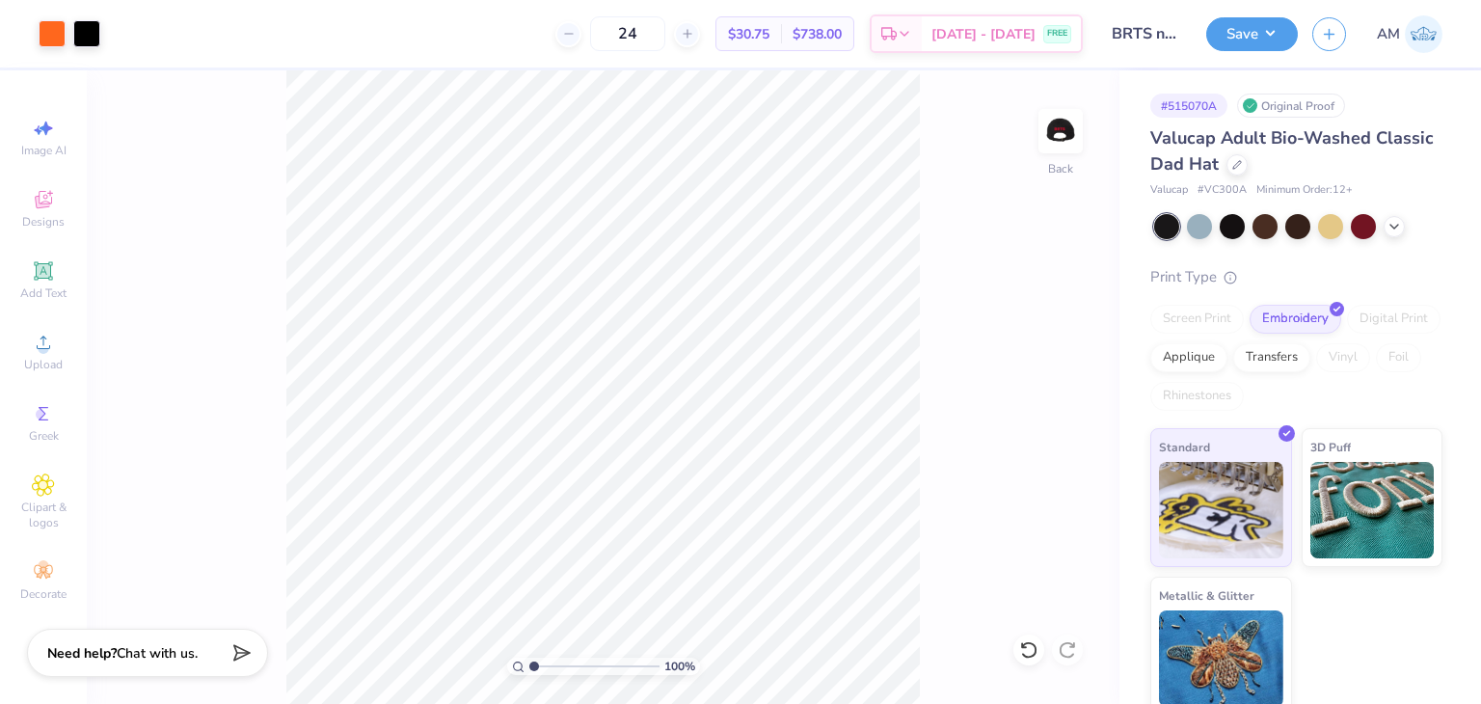
click at [1037, 144] on div "100 % Back" at bounding box center [603, 386] width 1032 height 633
click at [1041, 141] on img at bounding box center [1060, 131] width 77 height 77
click at [1011, 366] on div "100 % Front W 2.00 2.00 " H 0.55 0.55 " Match to Mockup Center Middle Top Bottom" at bounding box center [603, 386] width 1032 height 633
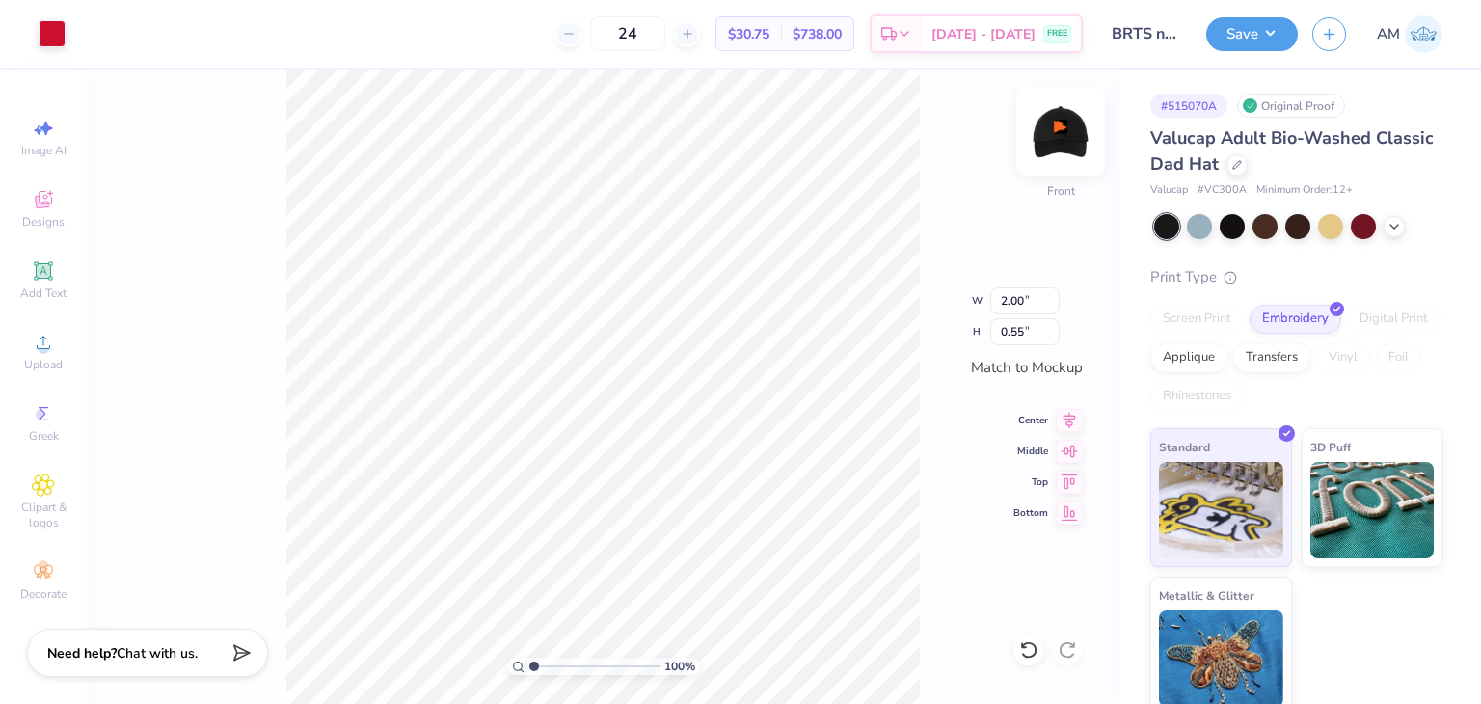
click at [1047, 141] on img at bounding box center [1060, 131] width 77 height 77
type input "0.68"
type input "0.72"
type input "1.71"
type input "1.83"
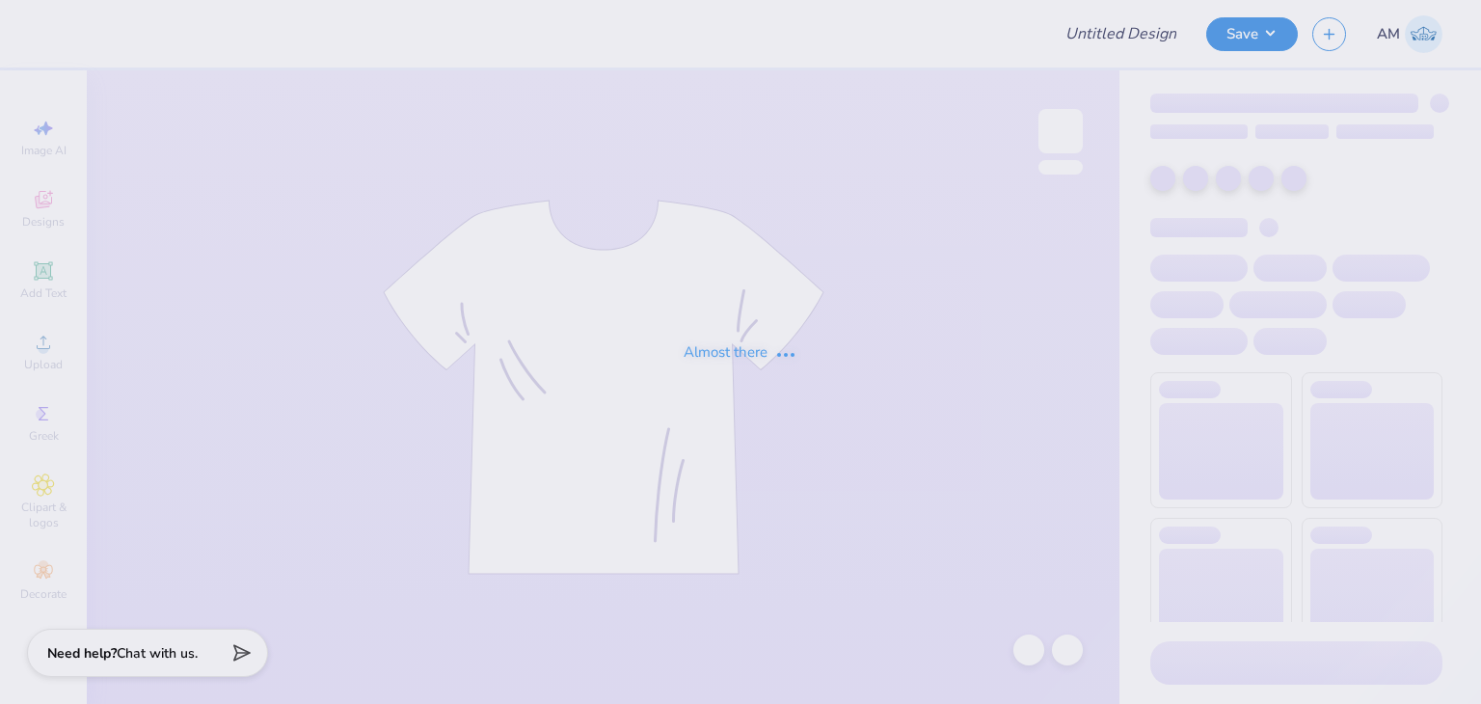
type input "BayCats Alumni Association : [PERSON_NAME]"
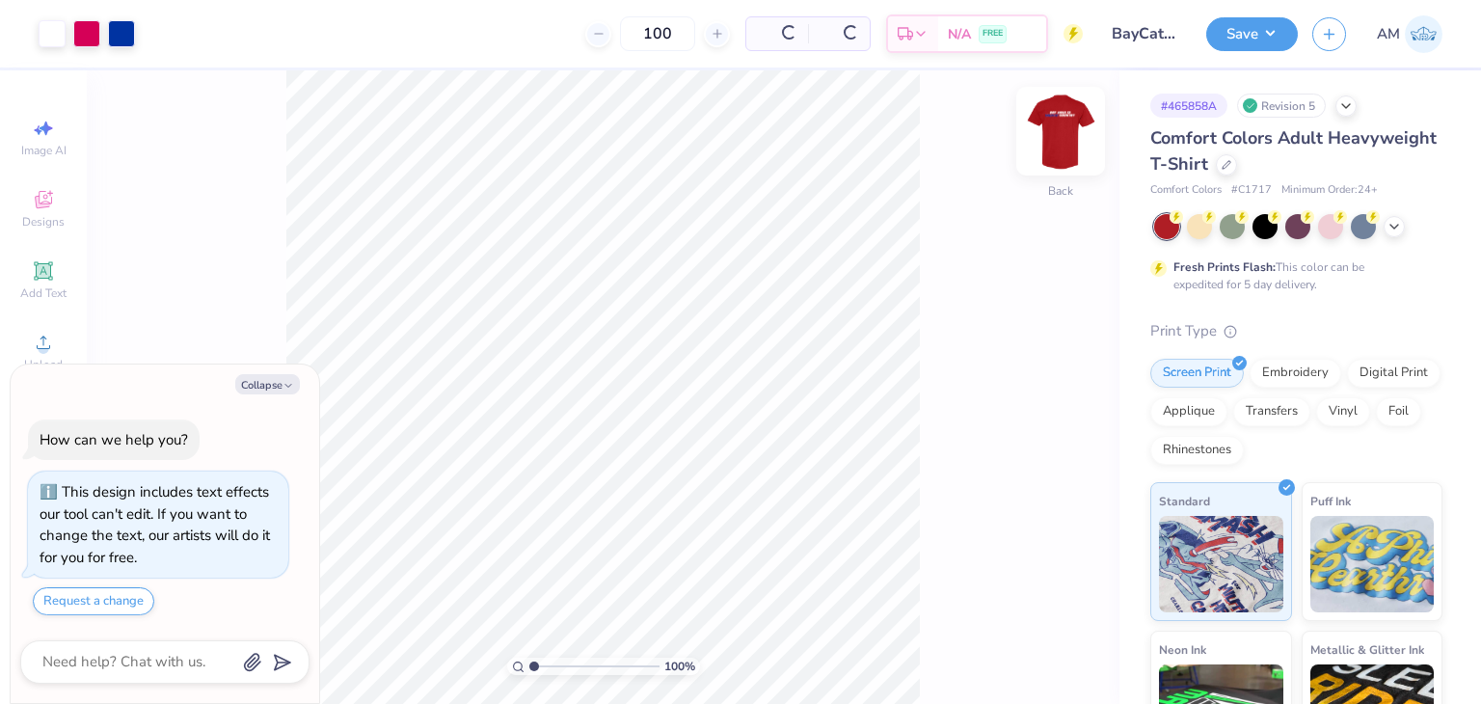
click at [1059, 123] on img at bounding box center [1060, 131] width 77 height 77
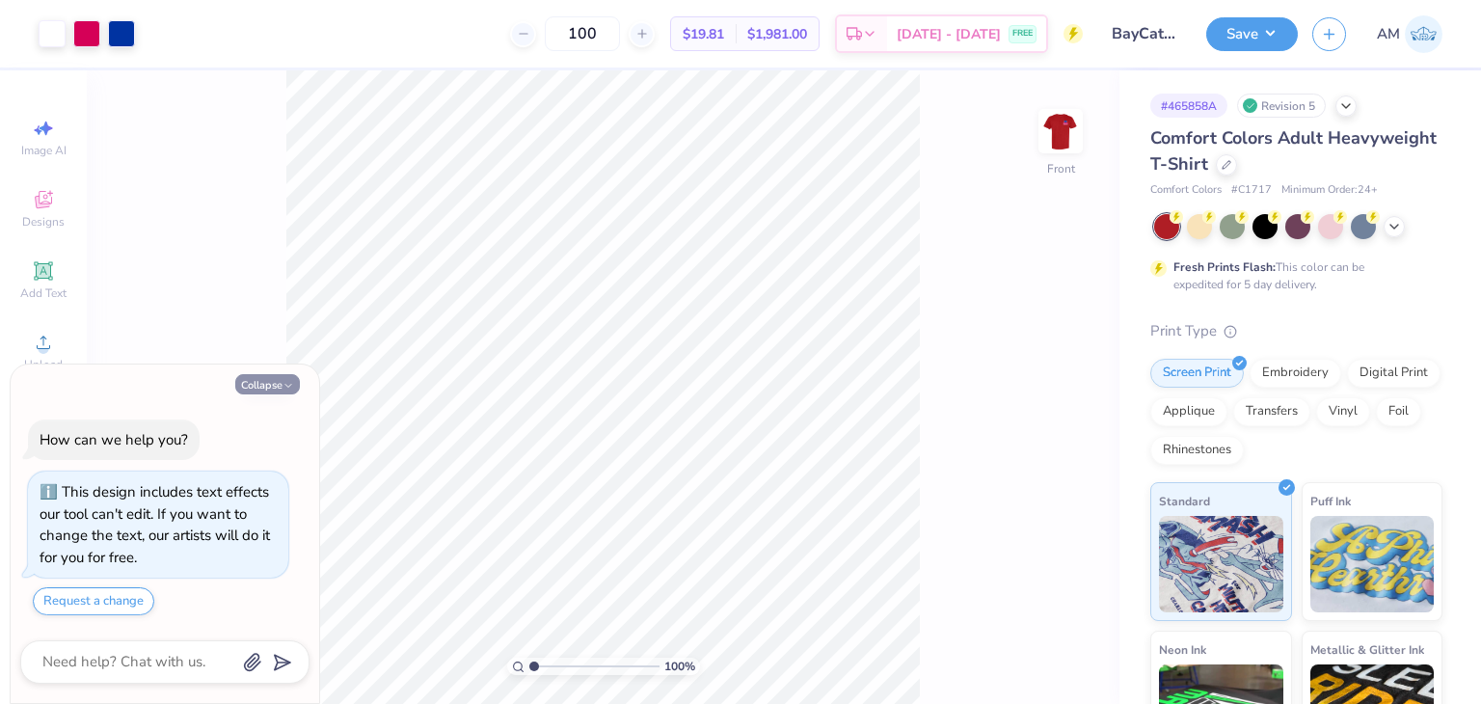
click at [290, 379] on button "Collapse" at bounding box center [267, 384] width 65 height 20
type textarea "x"
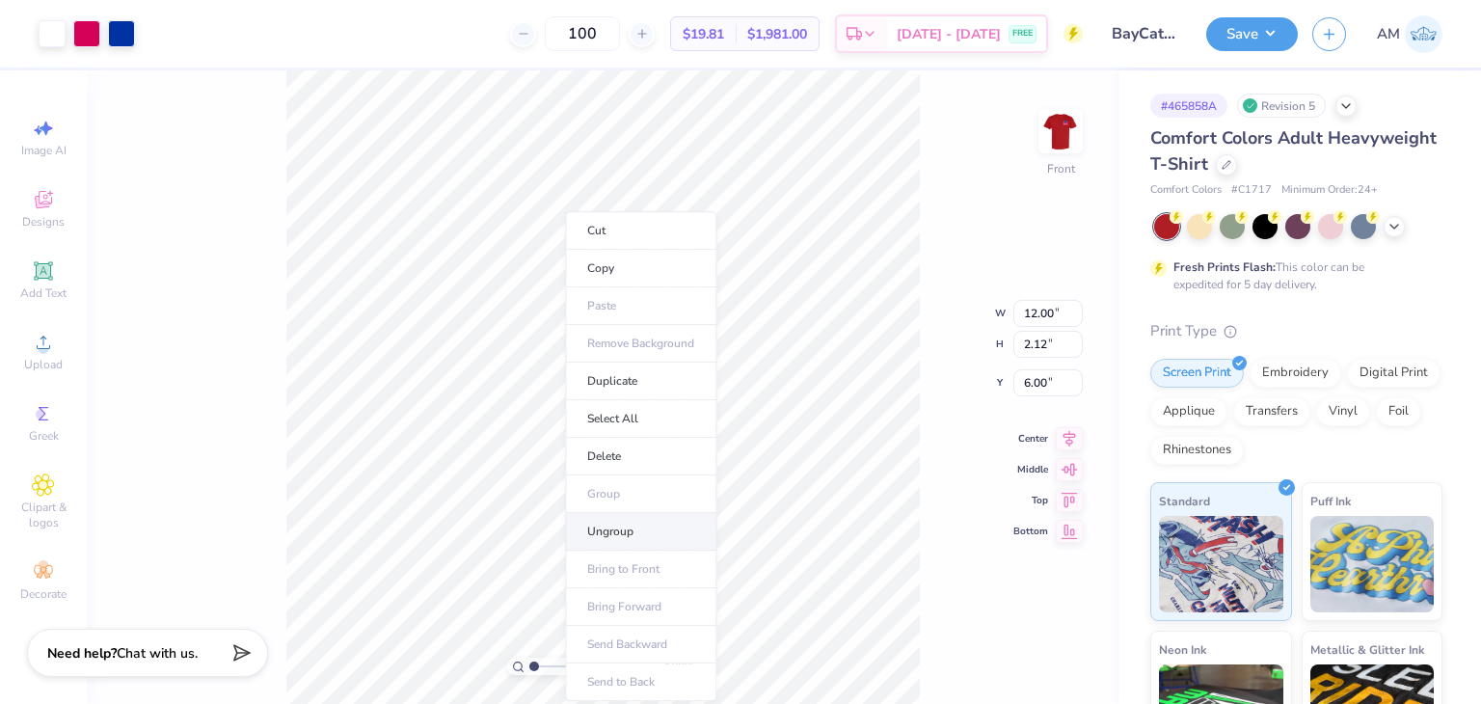
click at [655, 521] on li "Ungroup" at bounding box center [640, 532] width 151 height 38
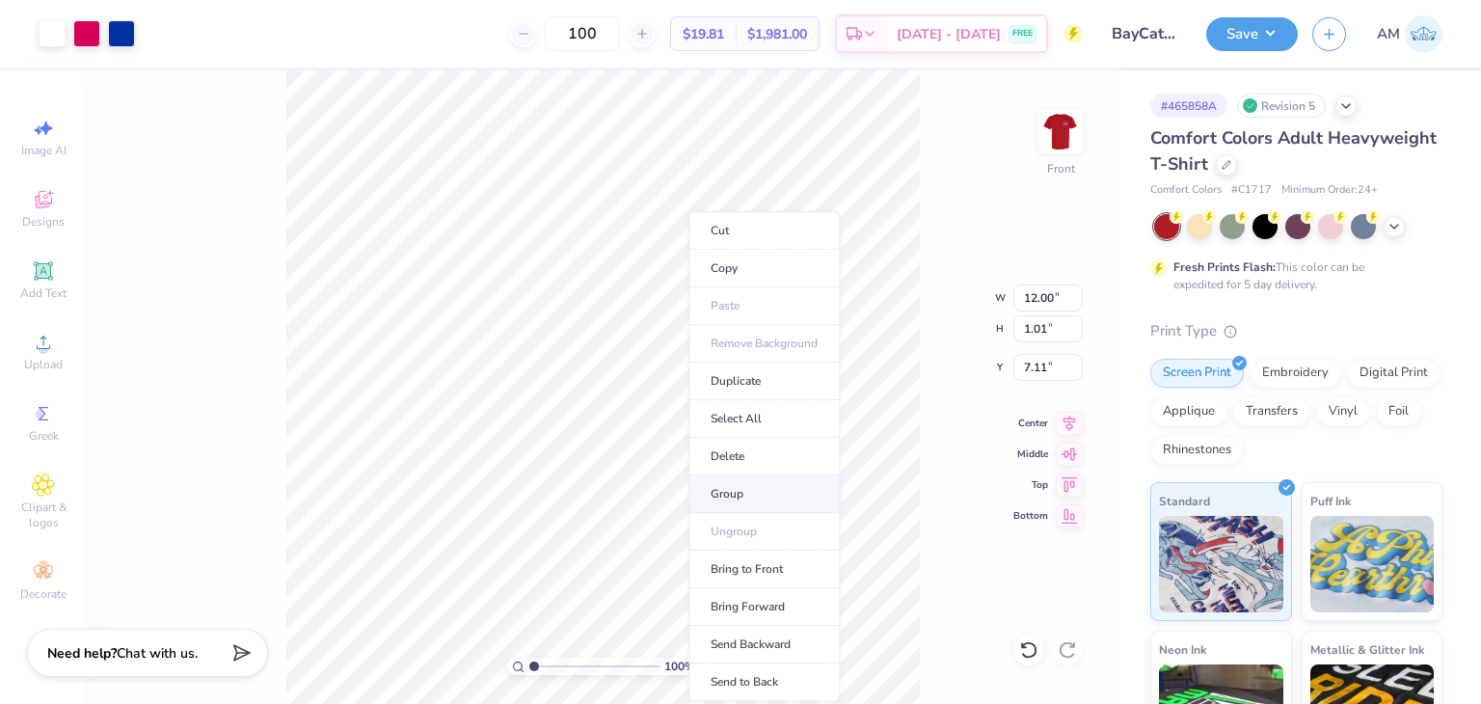
click at [767, 483] on li "Group" at bounding box center [763, 494] width 151 height 38
type input "10.75"
type input "0.90"
type input "7.15"
type input "10.28"
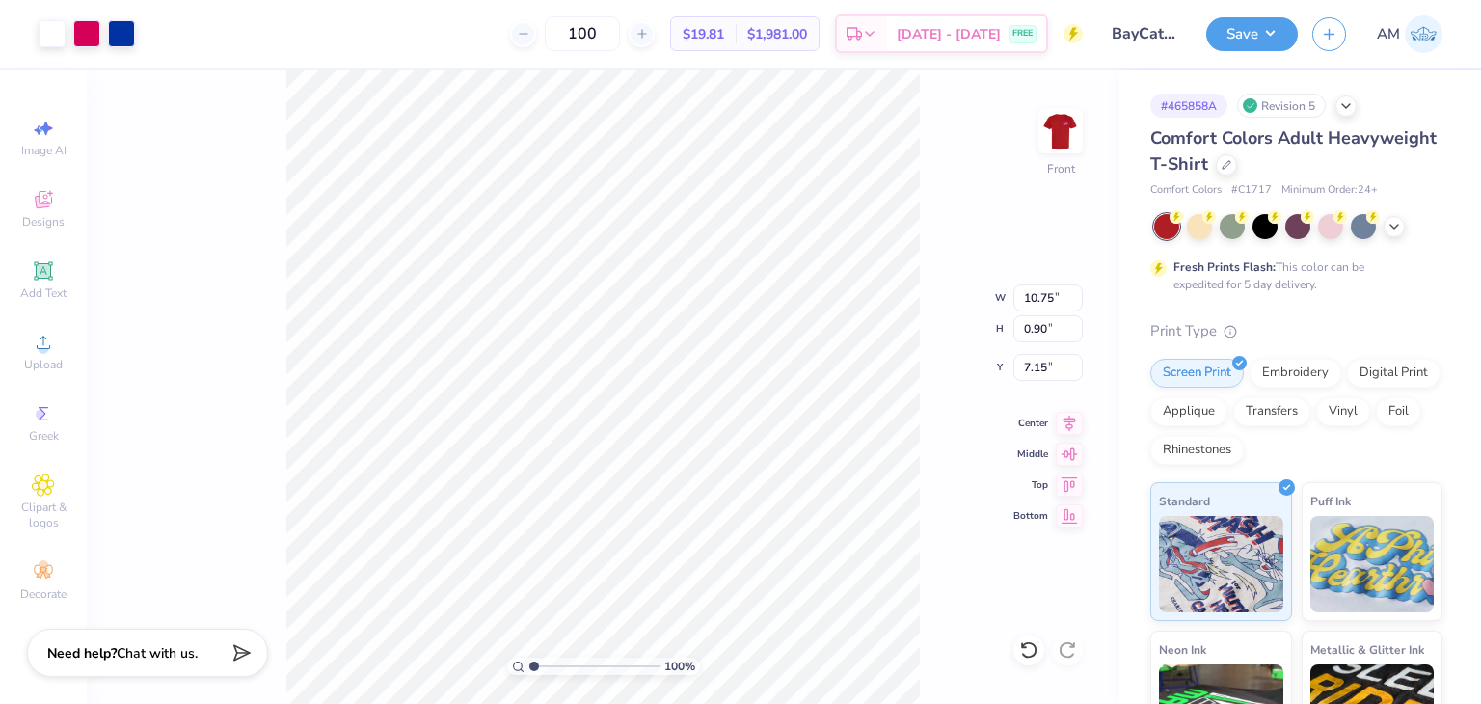
type input "0.86"
type input "0.97"
click at [731, 471] on li "Delete" at bounding box center [742, 457] width 151 height 38
click at [1017, 645] on div at bounding box center [1028, 649] width 31 height 31
click at [713, 487] on li "Group" at bounding box center [707, 494] width 151 height 38
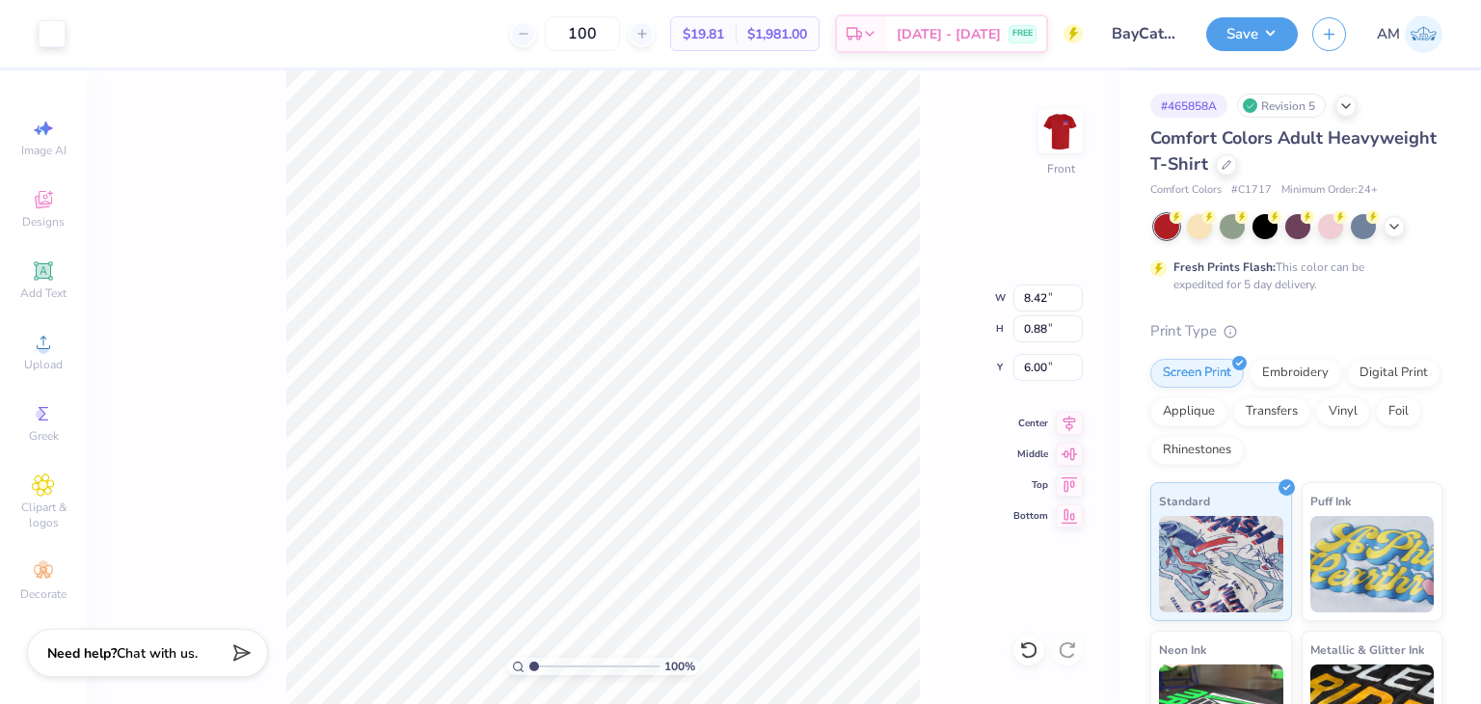
type input "8.07"
type input "0.84"
type input "9.06"
type input "0.95"
type input "9.06"
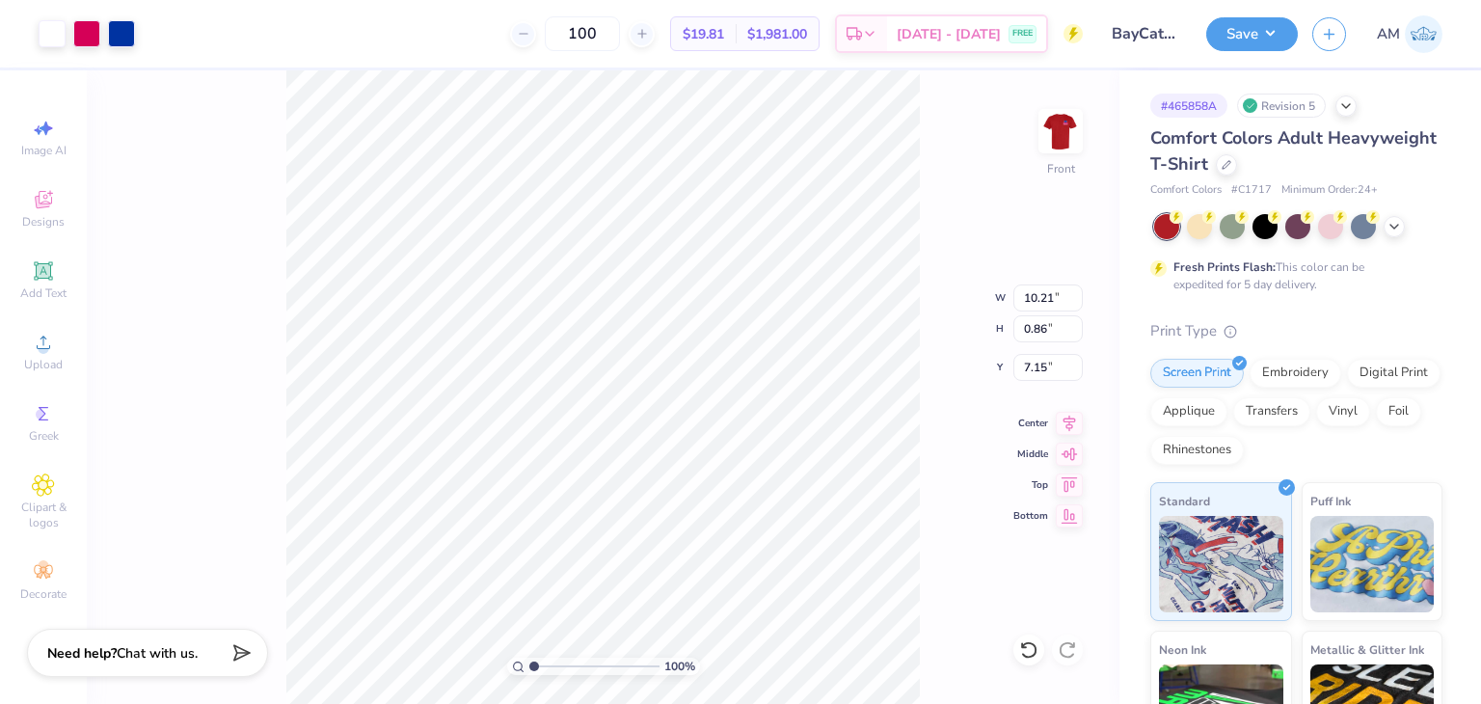
type input "0.95"
type input "6.00"
type input "8.65"
type input "0.91"
type input "6.04"
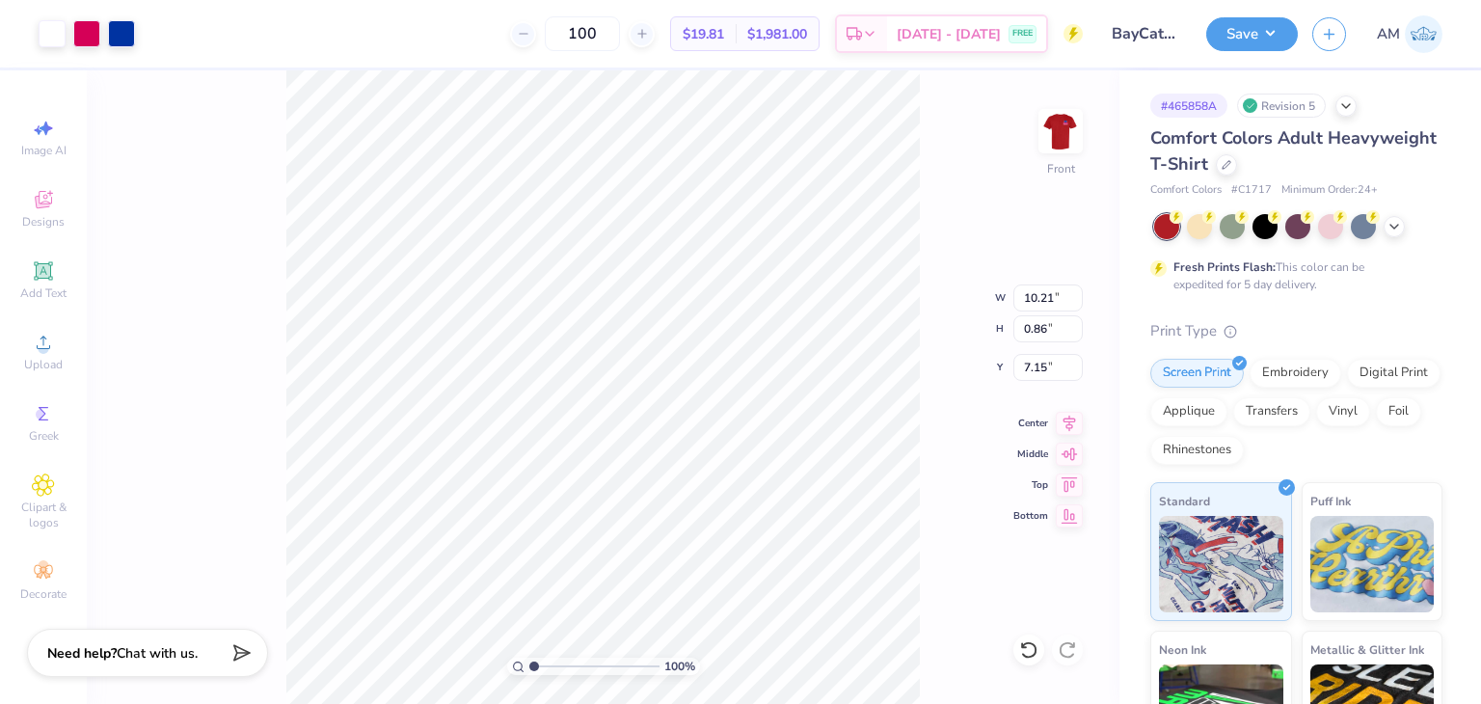
type input "7.34"
type input "11.83"
type input "2.50"
type input "9.39"
type input "0.98"
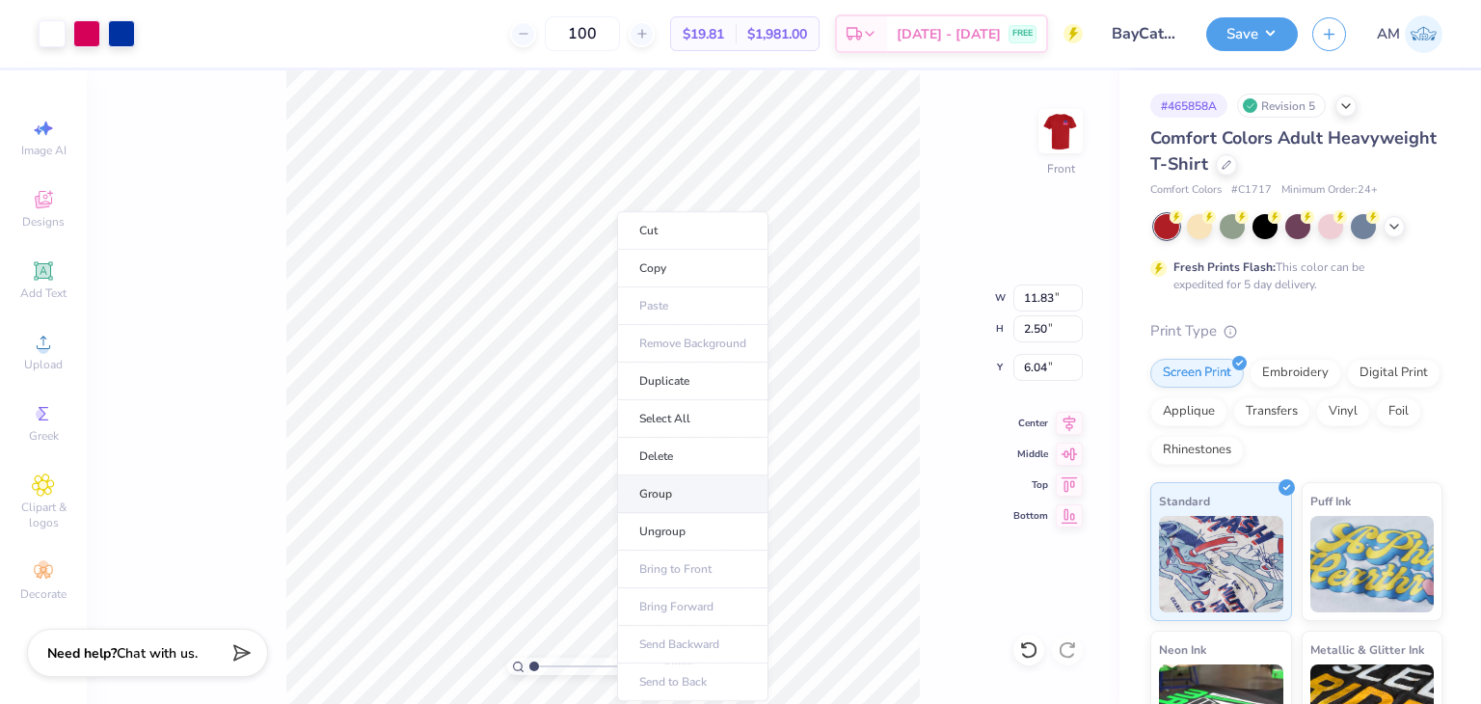
click at [675, 486] on li "Group" at bounding box center [692, 494] width 151 height 38
type input "12.64"
type input "2.67"
type input "13.71"
type input "2.89"
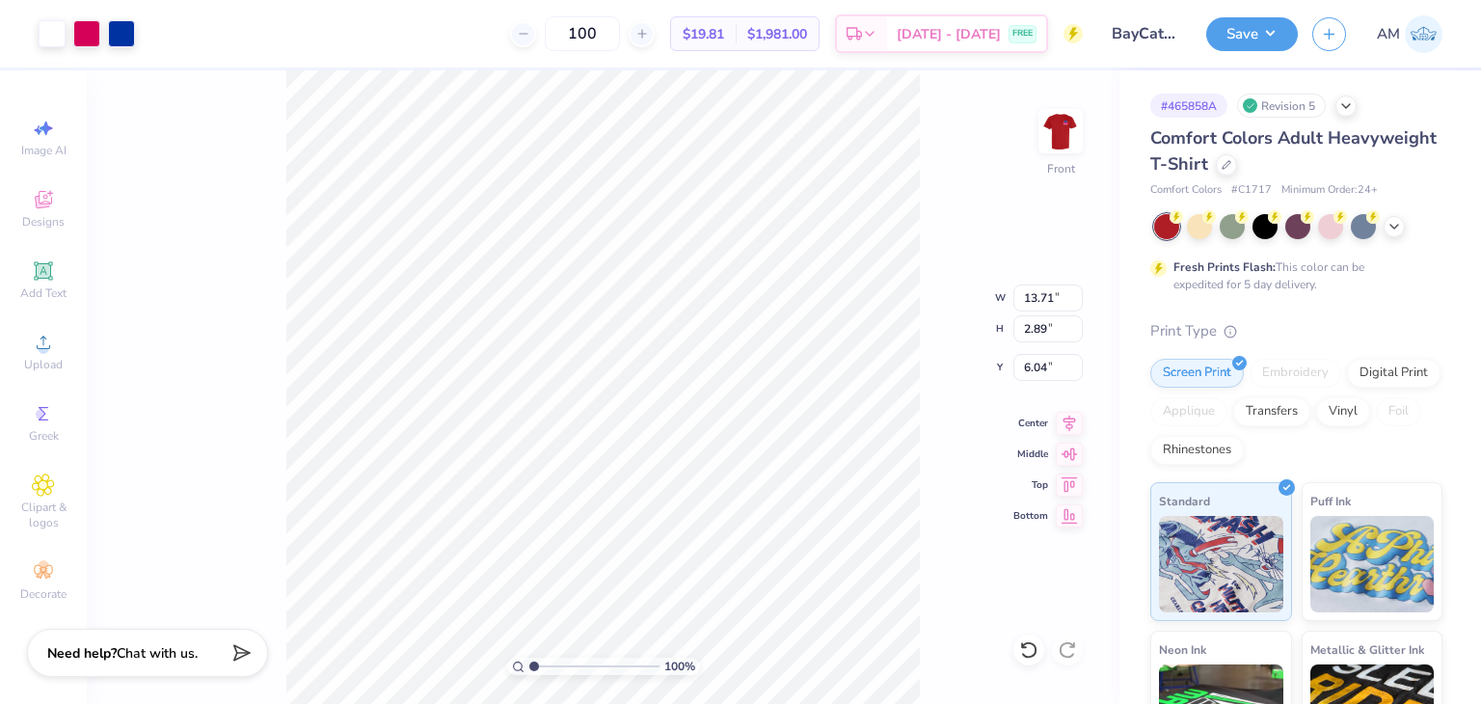
type input "4.54"
type input "4.84"
